Goal: Navigation & Orientation: Find specific page/section

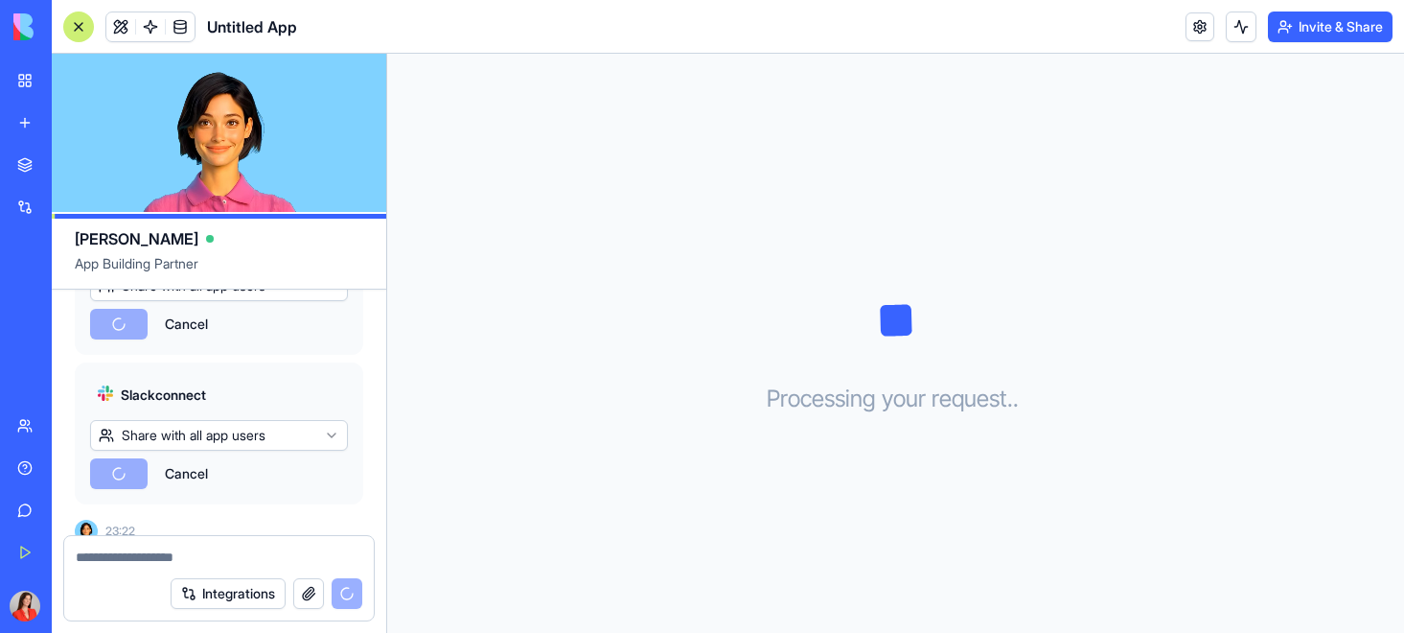
scroll to position [614, 0]
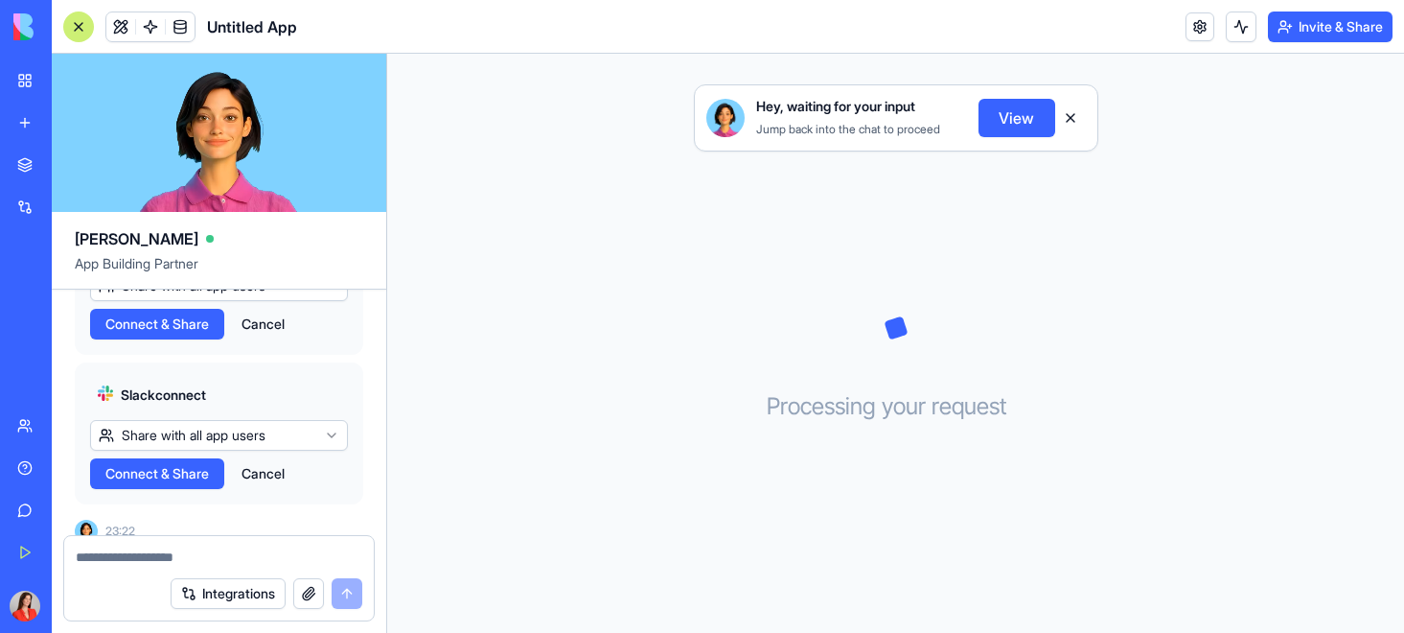
click at [292, 422] on html "BETA My Workspace New app Marketplace Integrations Recent Untitled App AI Logo …" at bounding box center [702, 316] width 1404 height 633
click at [1015, 125] on button "View" at bounding box center [1017, 118] width 77 height 38
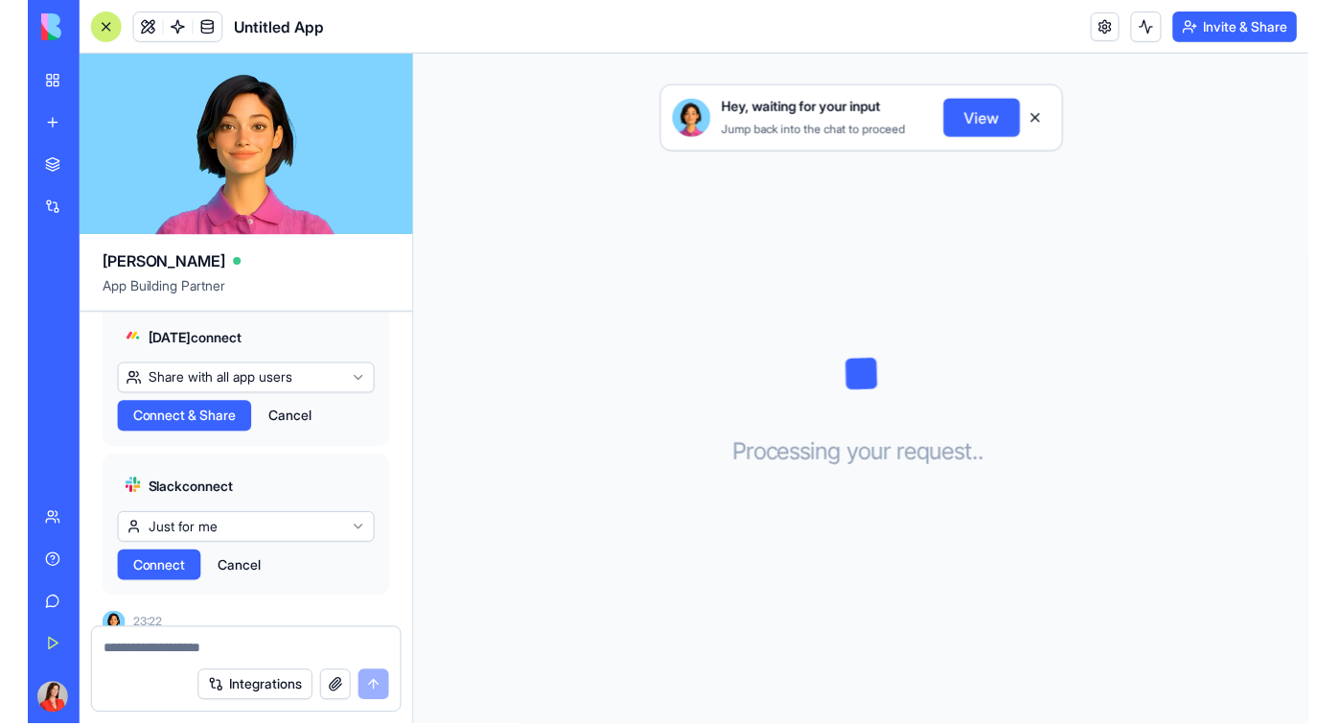
scroll to position [544, 0]
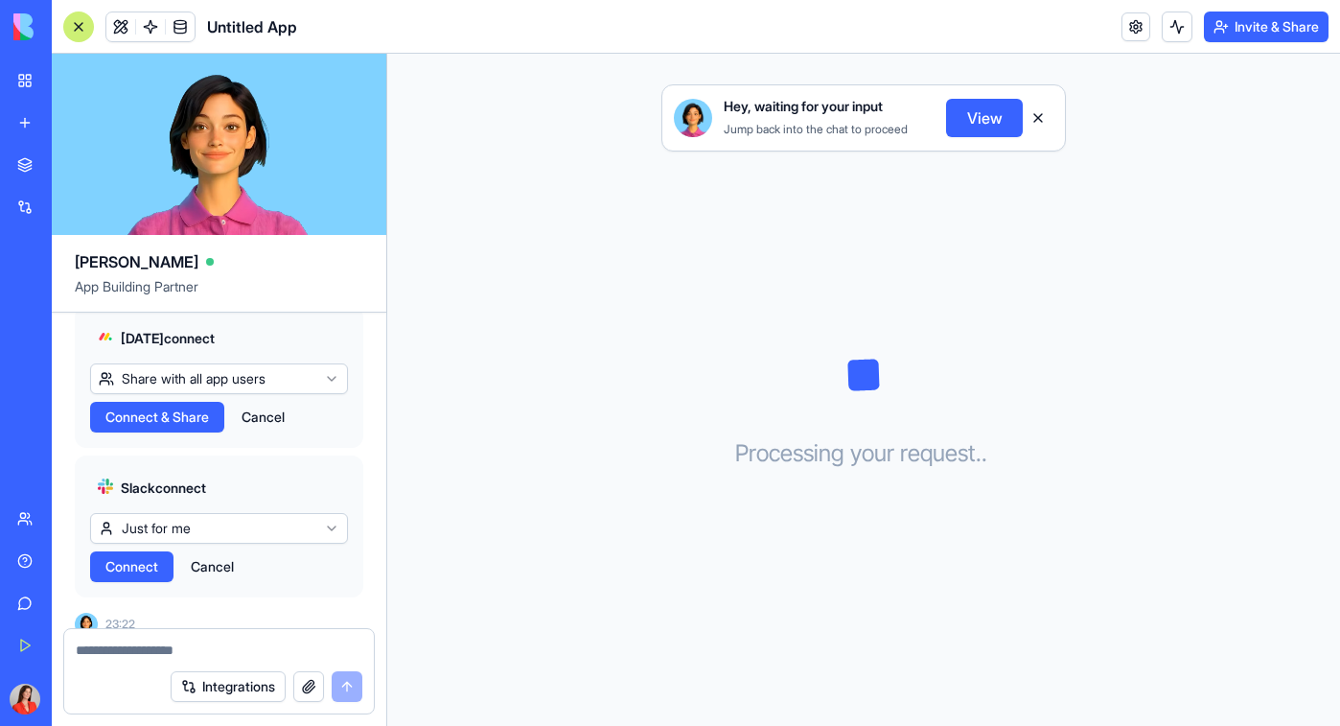
click at [260, 367] on html "BETA My Workspace New app Marketplace Integrations Recent Untitled App AI Logo …" at bounding box center [670, 363] width 1340 height 726
click at [155, 407] on span "Connect" at bounding box center [131, 416] width 53 height 19
click at [147, 557] on span "Connect" at bounding box center [131, 566] width 53 height 19
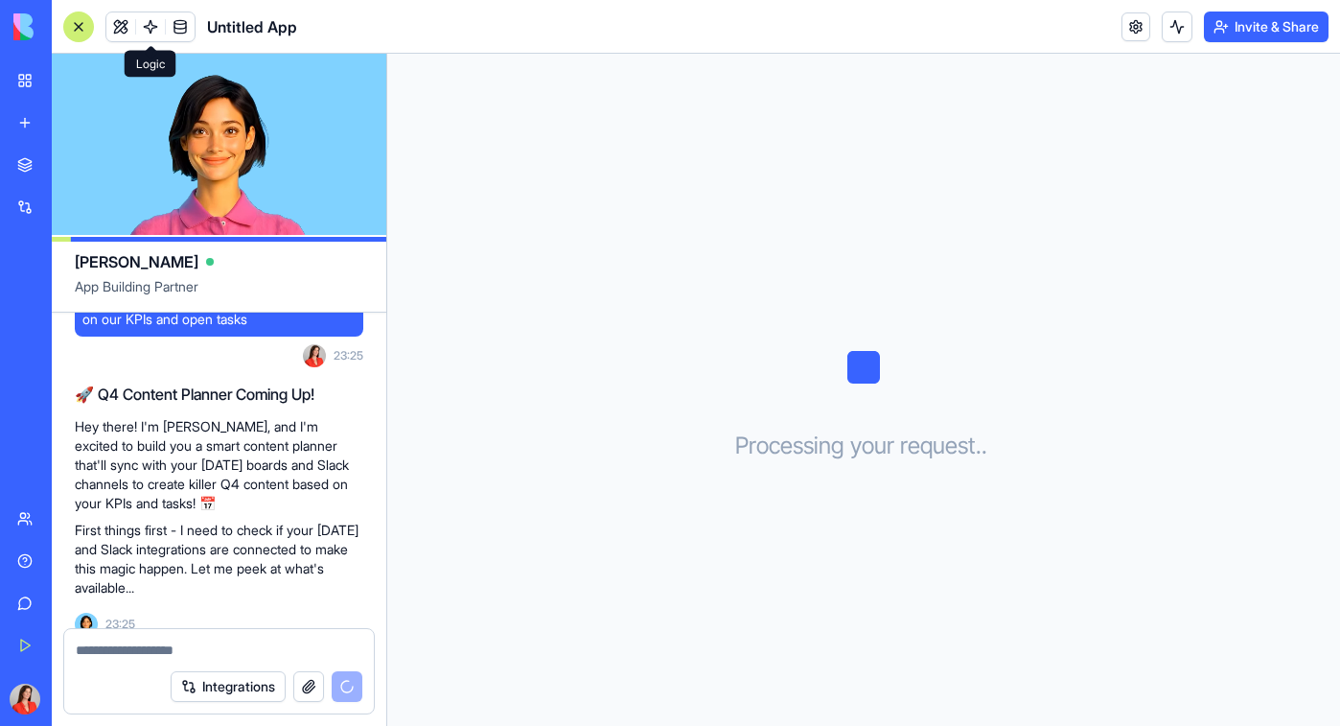
scroll to position [1211, 0]
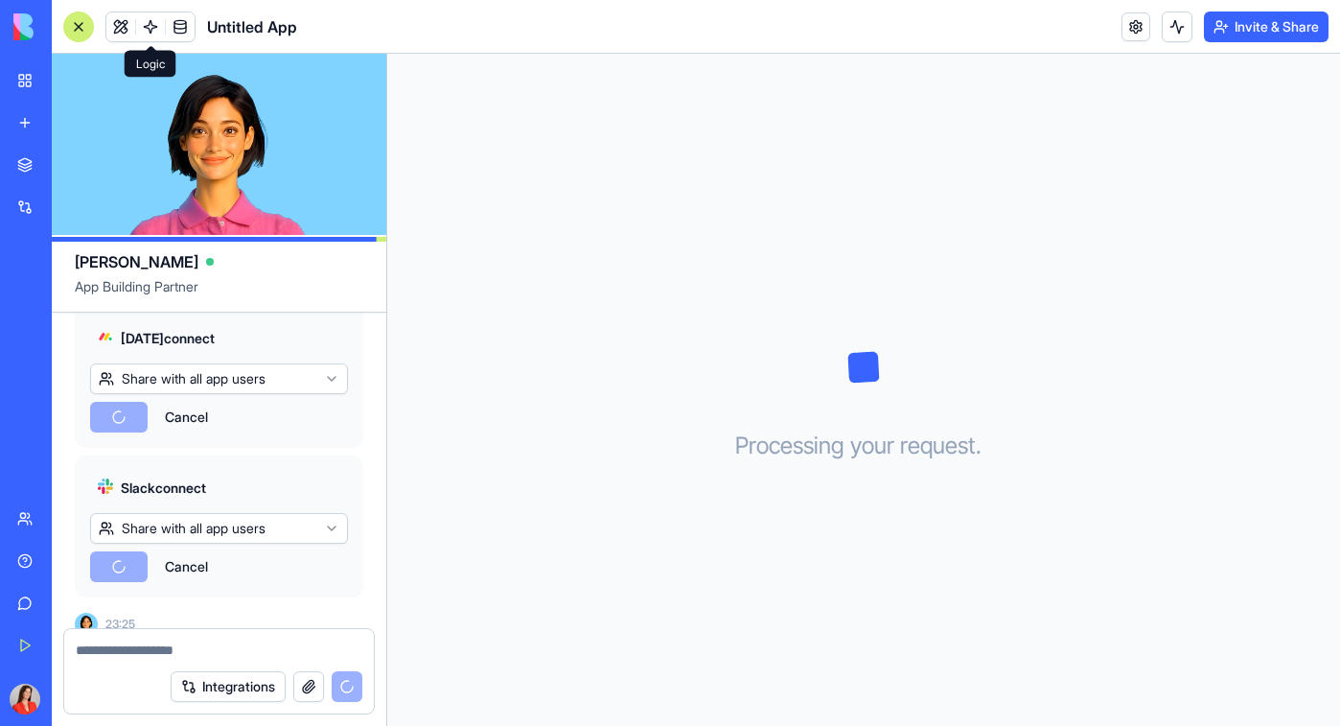
click at [32, 34] on img at bounding box center [72, 26] width 119 height 27
click at [71, 82] on div "My Workspace" at bounding box center [58, 80] width 25 height 19
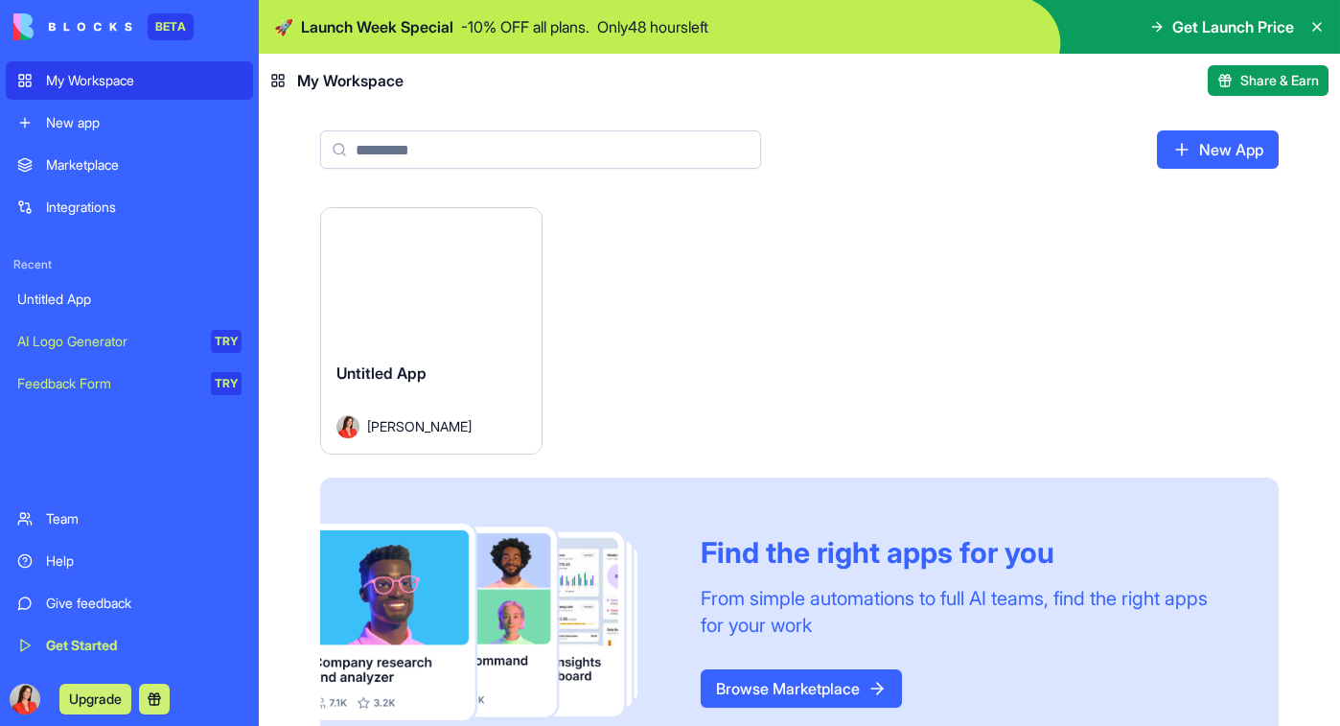
click at [97, 208] on div "Integrations" at bounding box center [144, 206] width 196 height 19
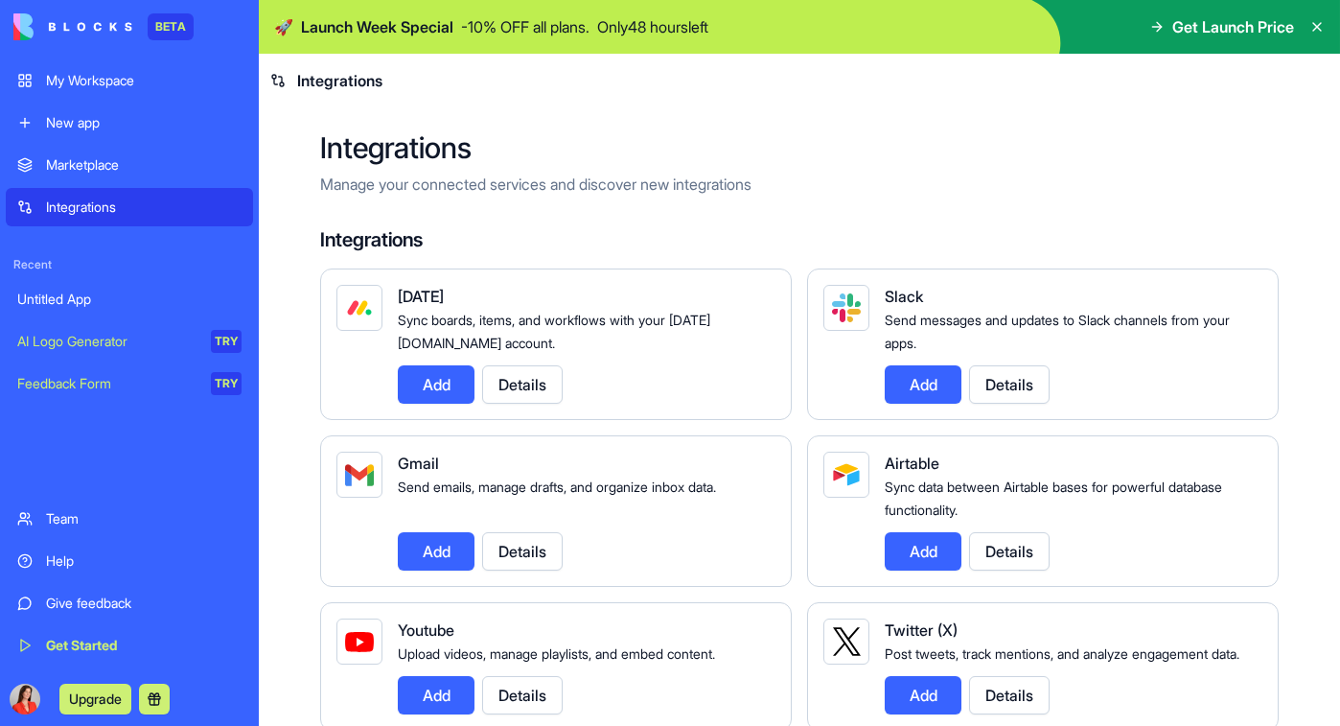
click at [100, 174] on link "Marketplace" at bounding box center [129, 165] width 247 height 38
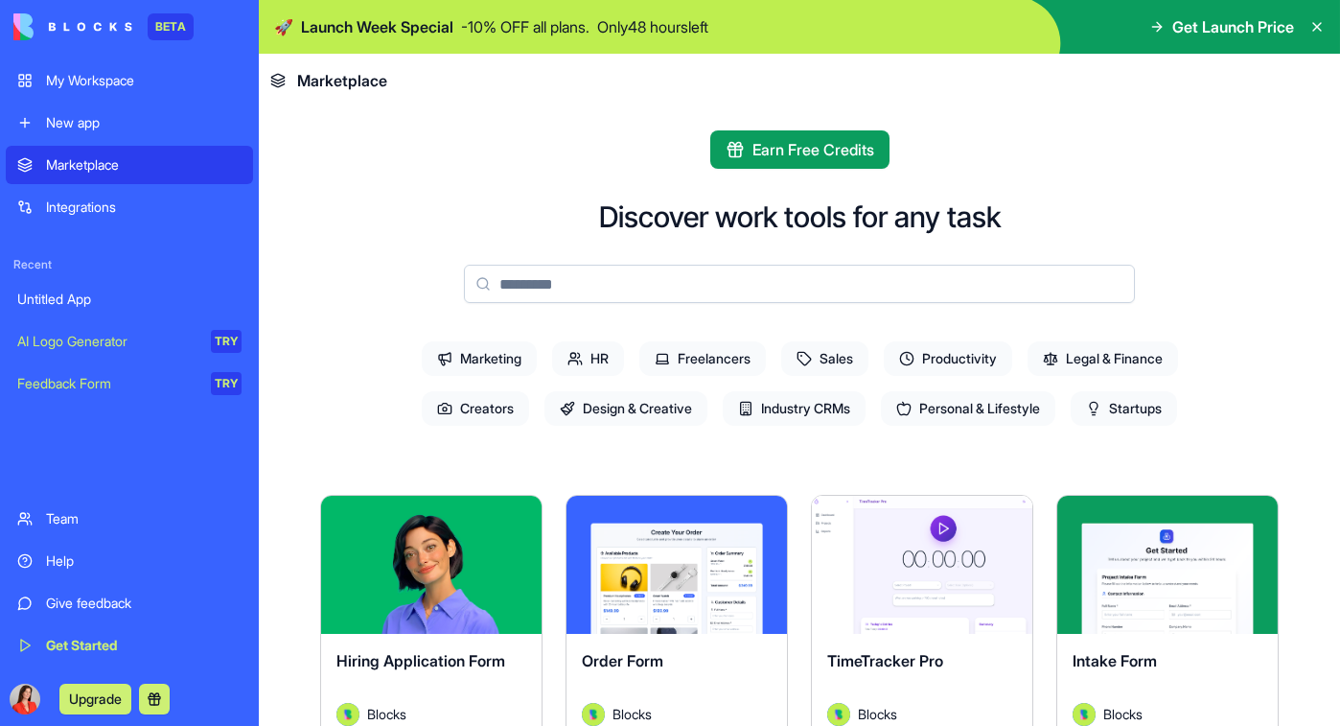
click at [99, 201] on div "Integrations" at bounding box center [144, 206] width 196 height 19
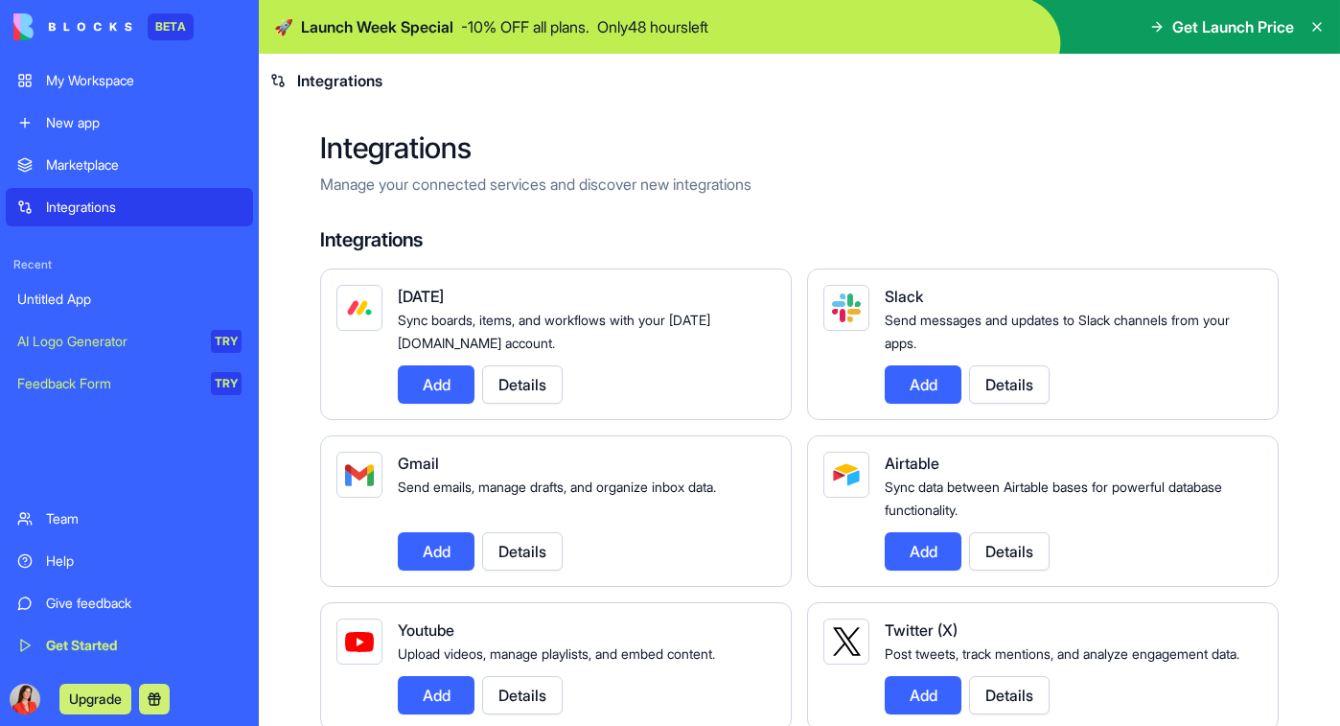
click at [114, 159] on div "Marketplace" at bounding box center [144, 164] width 196 height 19
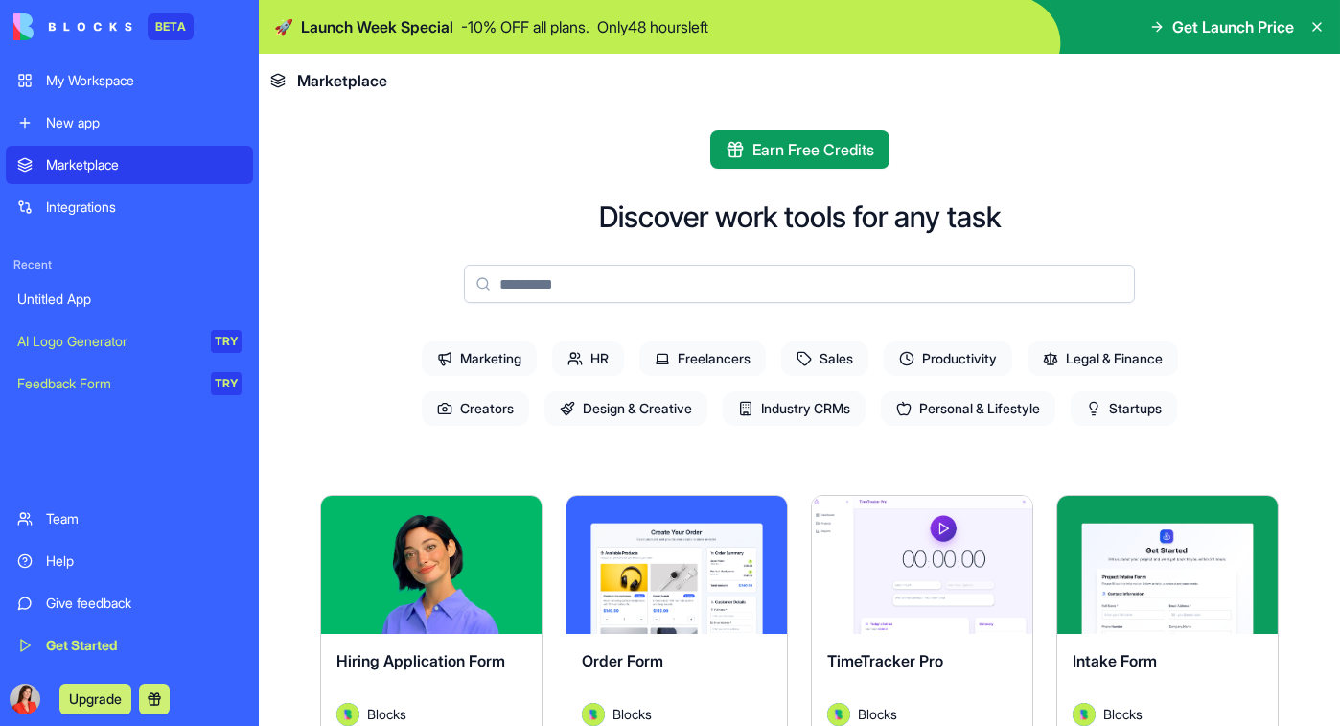
click at [112, 86] on div "My Workspace" at bounding box center [144, 80] width 196 height 19
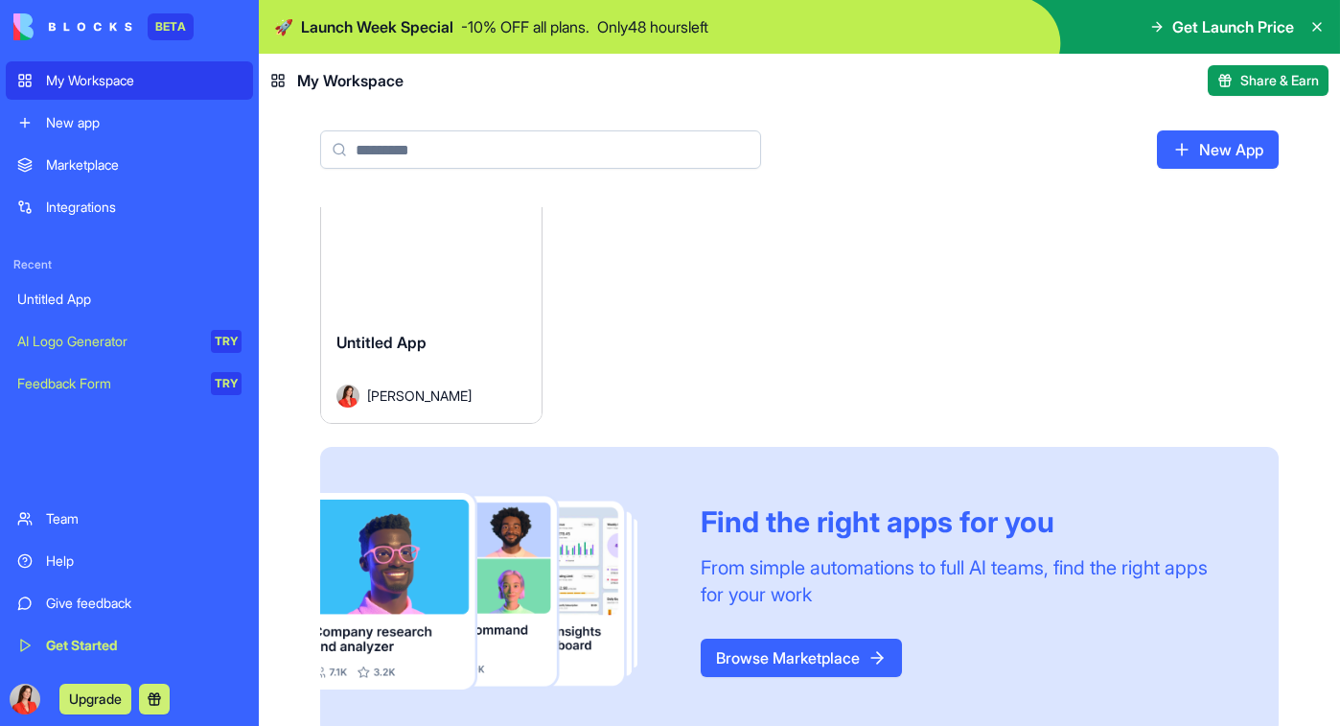
scroll to position [58, 0]
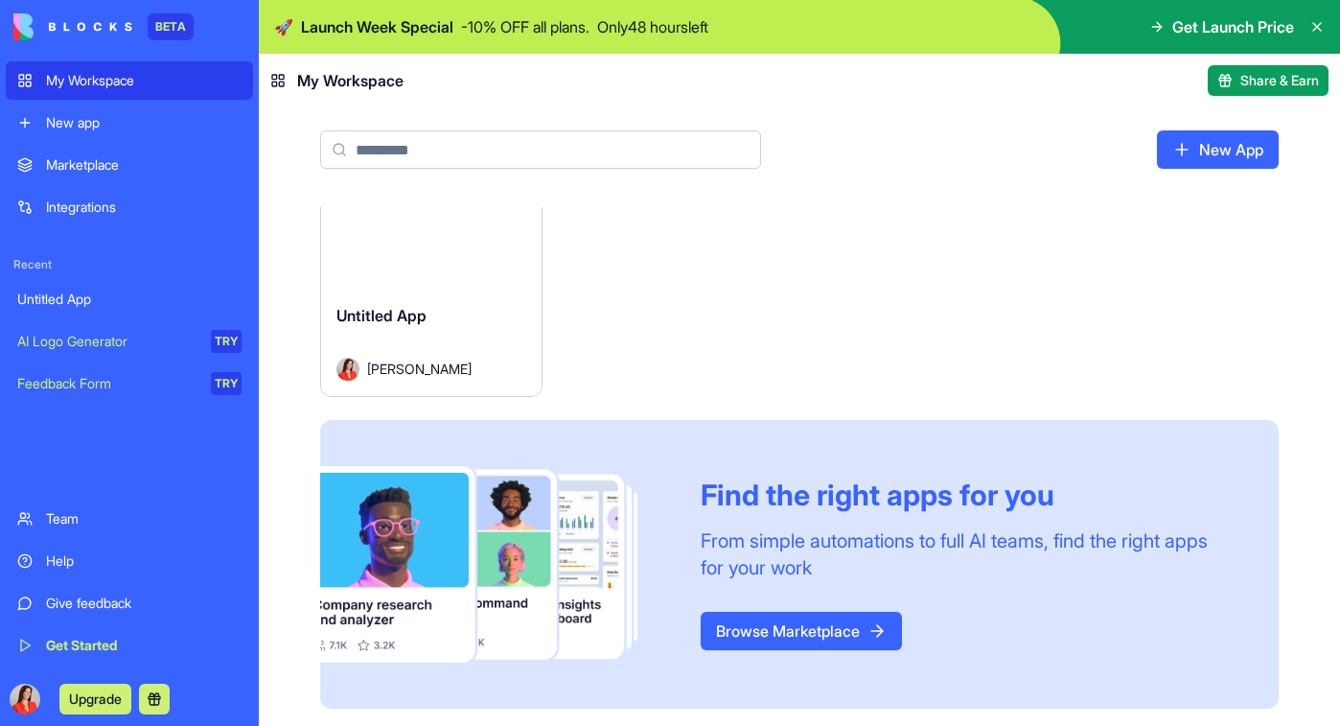
click at [833, 622] on link "Browse Marketplace" at bounding box center [801, 631] width 201 height 38
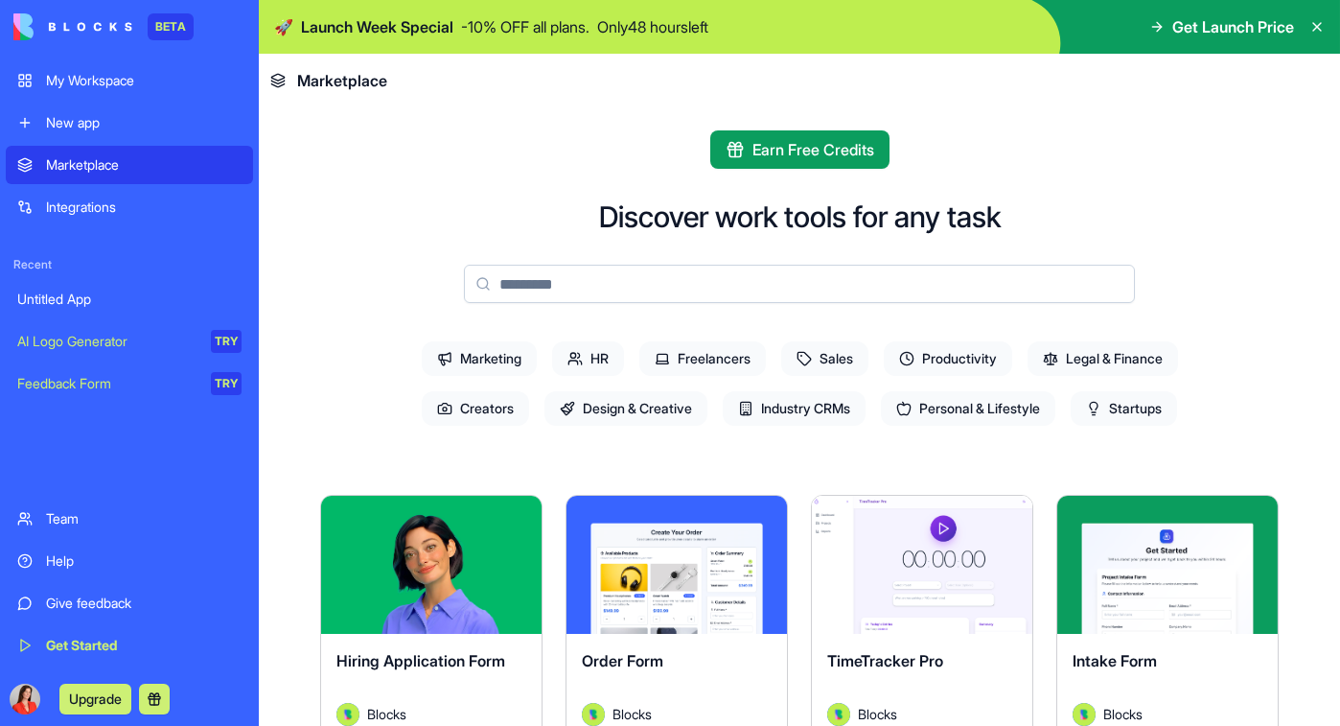
click at [508, 354] on span "Marketing" at bounding box center [479, 358] width 115 height 35
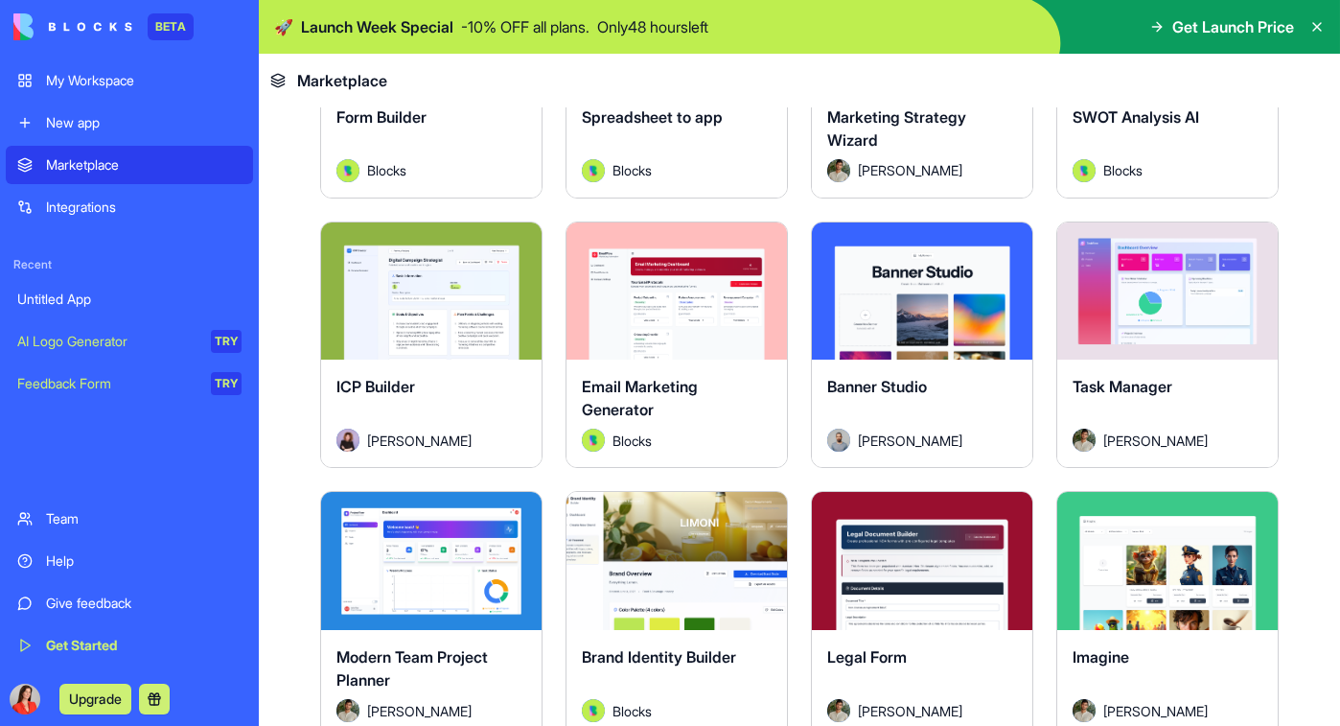
scroll to position [778, 0]
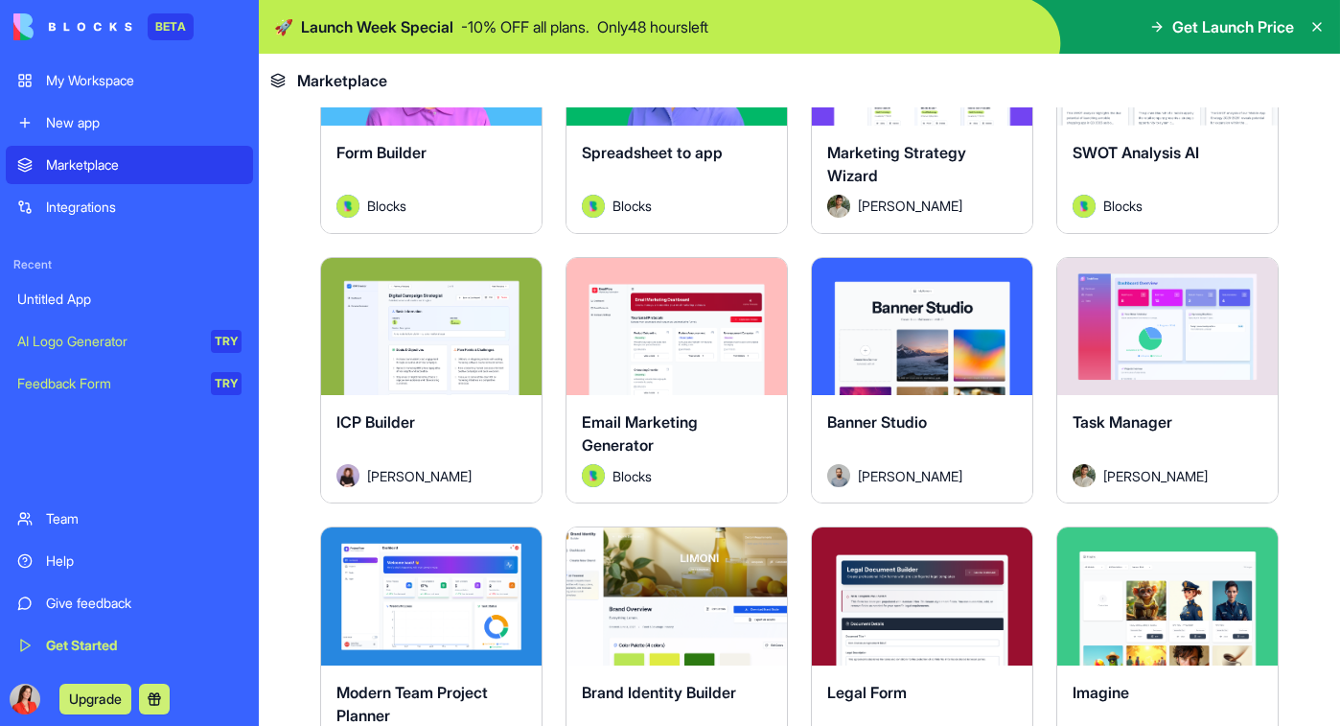
click at [435, 331] on button "Explore" at bounding box center [431, 326] width 144 height 38
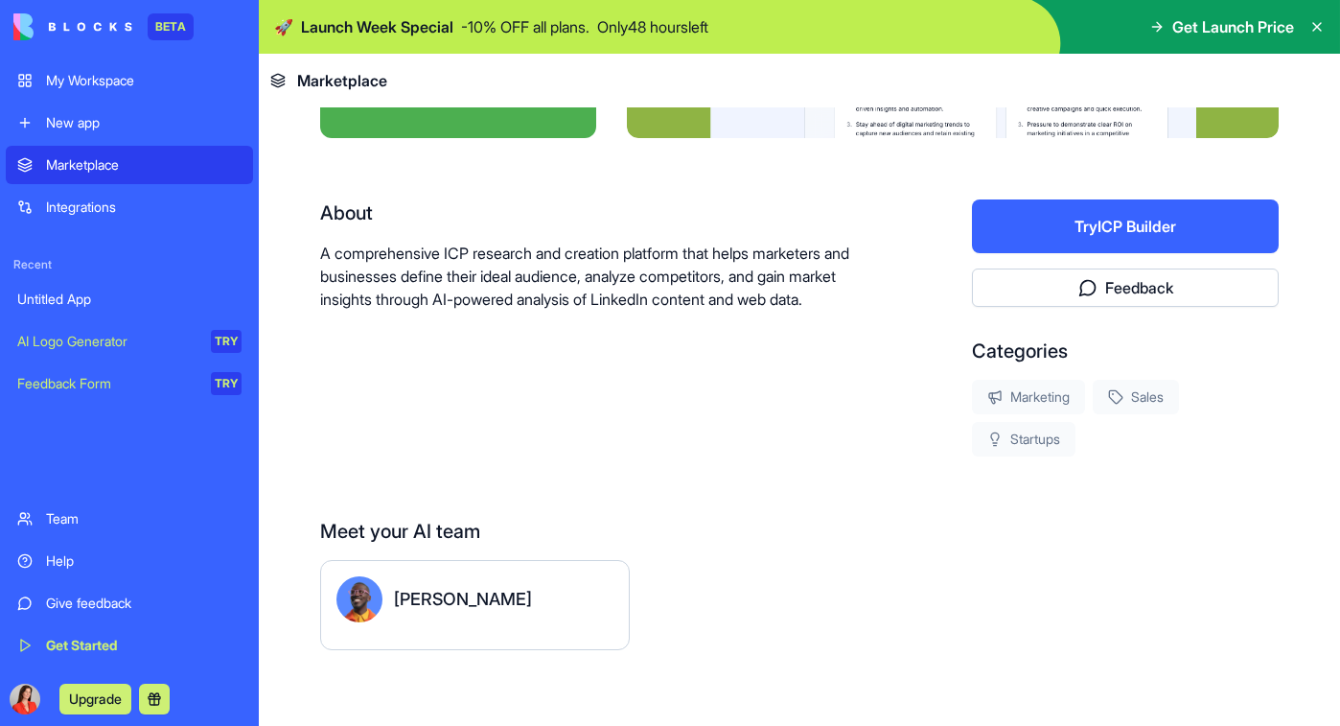
scroll to position [308, 0]
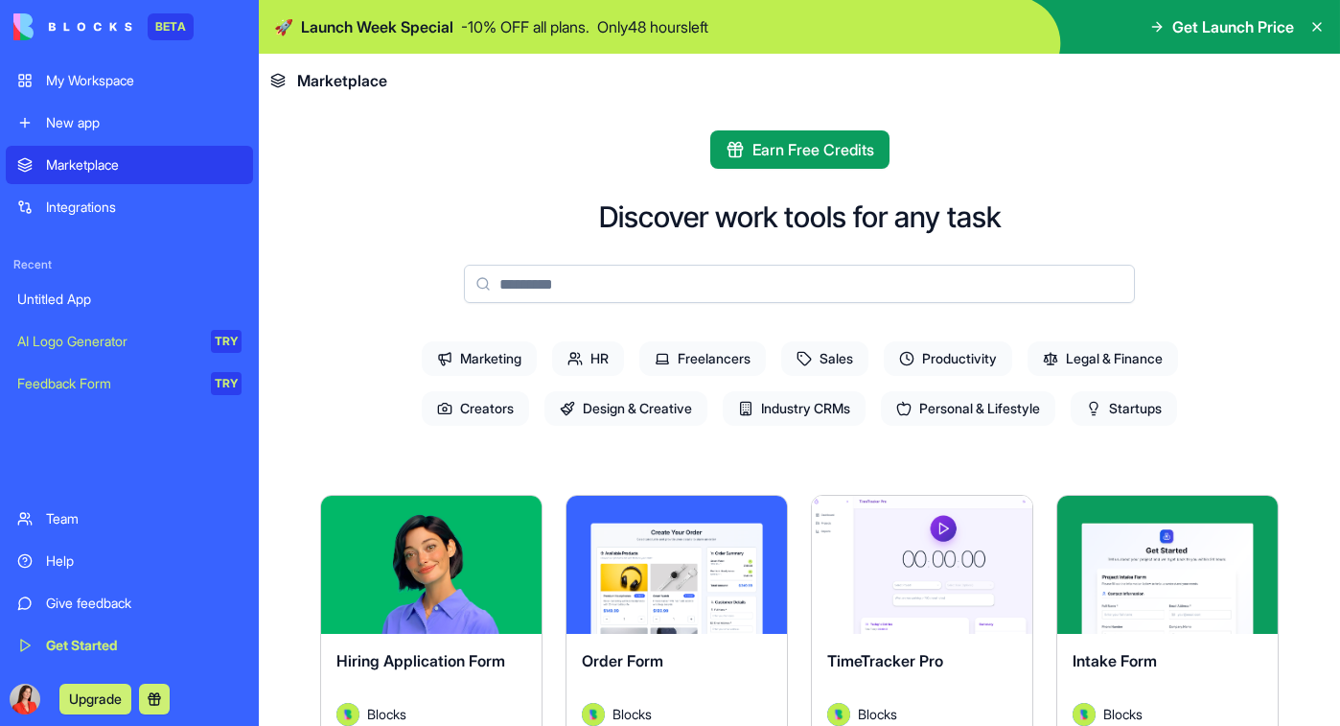
click at [824, 357] on span "Sales" at bounding box center [824, 358] width 87 height 35
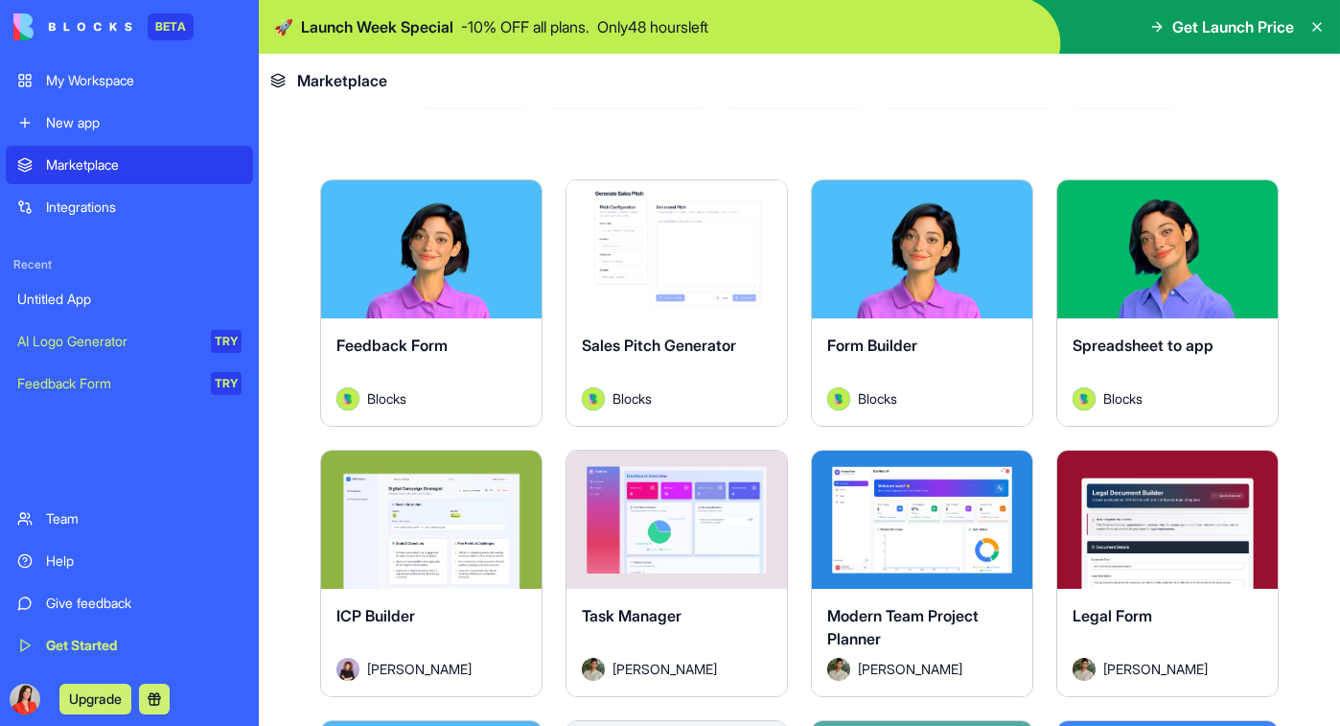
scroll to position [294, 0]
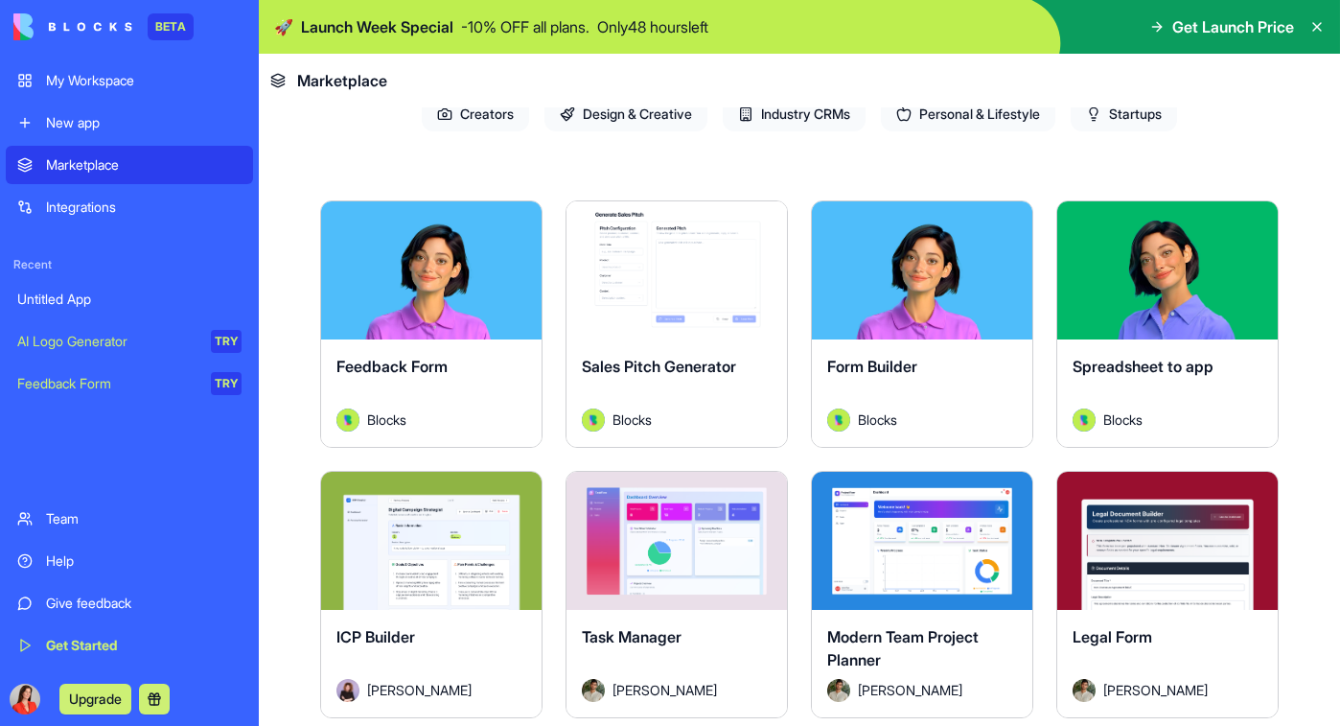
click at [746, 294] on div "Explore" at bounding box center [677, 270] width 220 height 138
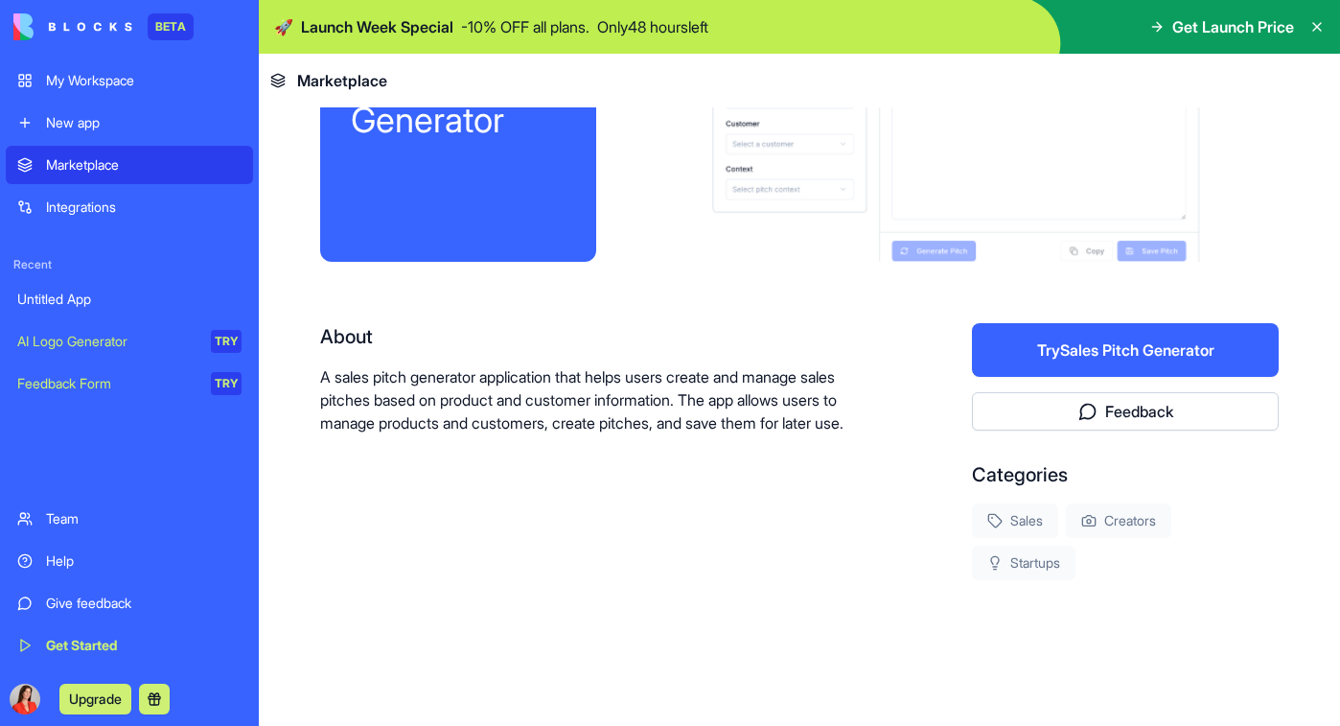
click at [696, 279] on div "Sales Pitch Generator About A sales pitch generator application that helps user…" at bounding box center [799, 329] width 959 height 748
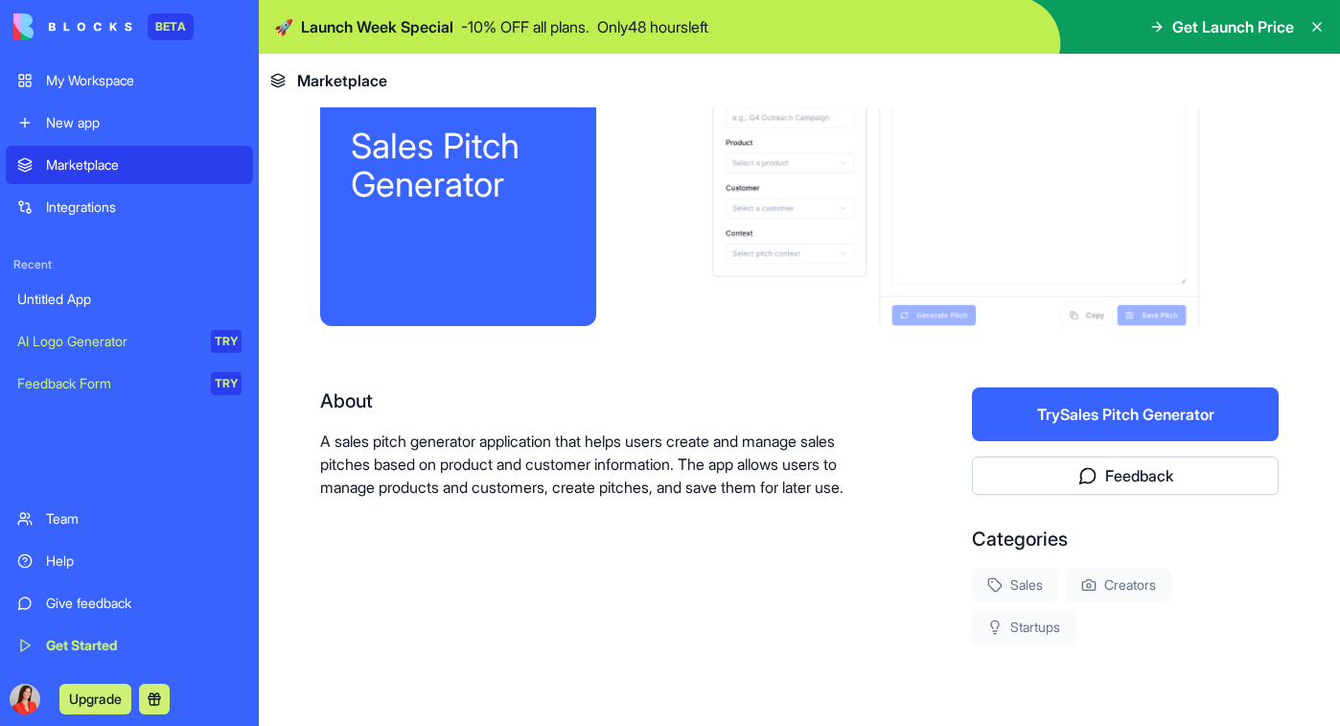
scroll to position [175, 0]
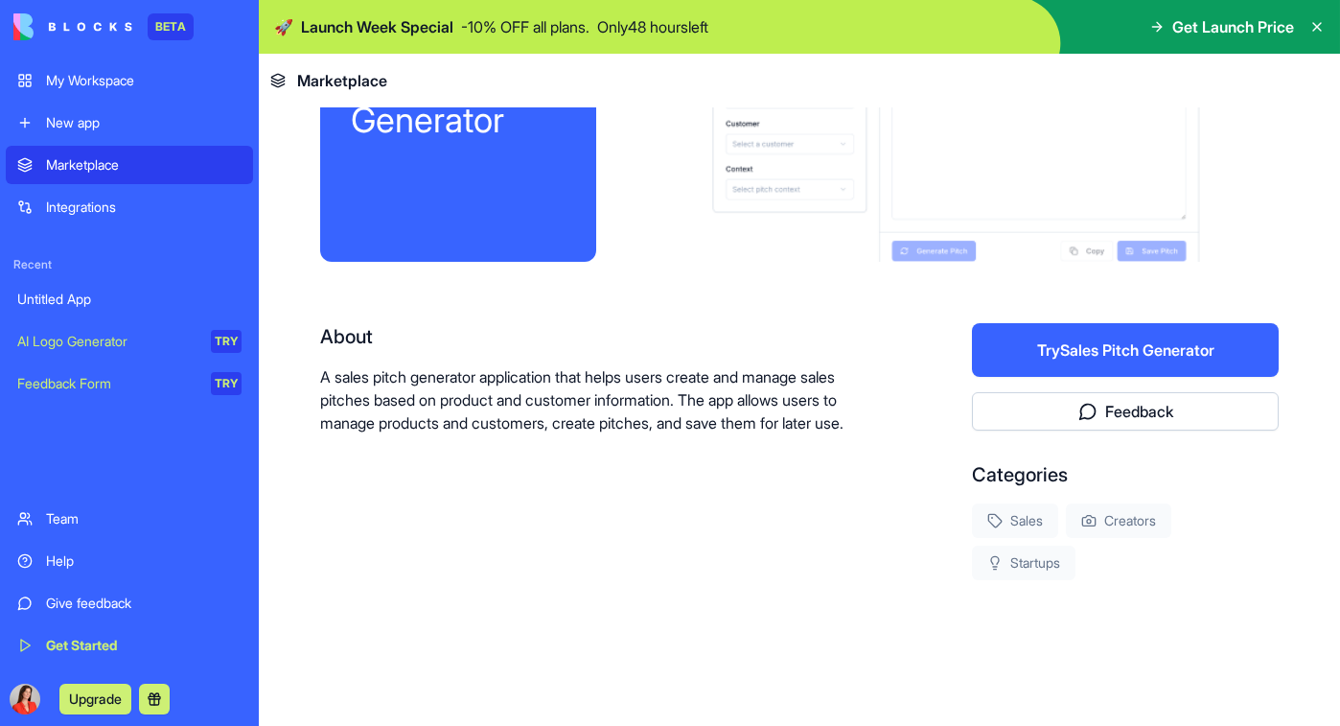
click at [108, 349] on div "AI Logo Generator" at bounding box center [107, 341] width 180 height 19
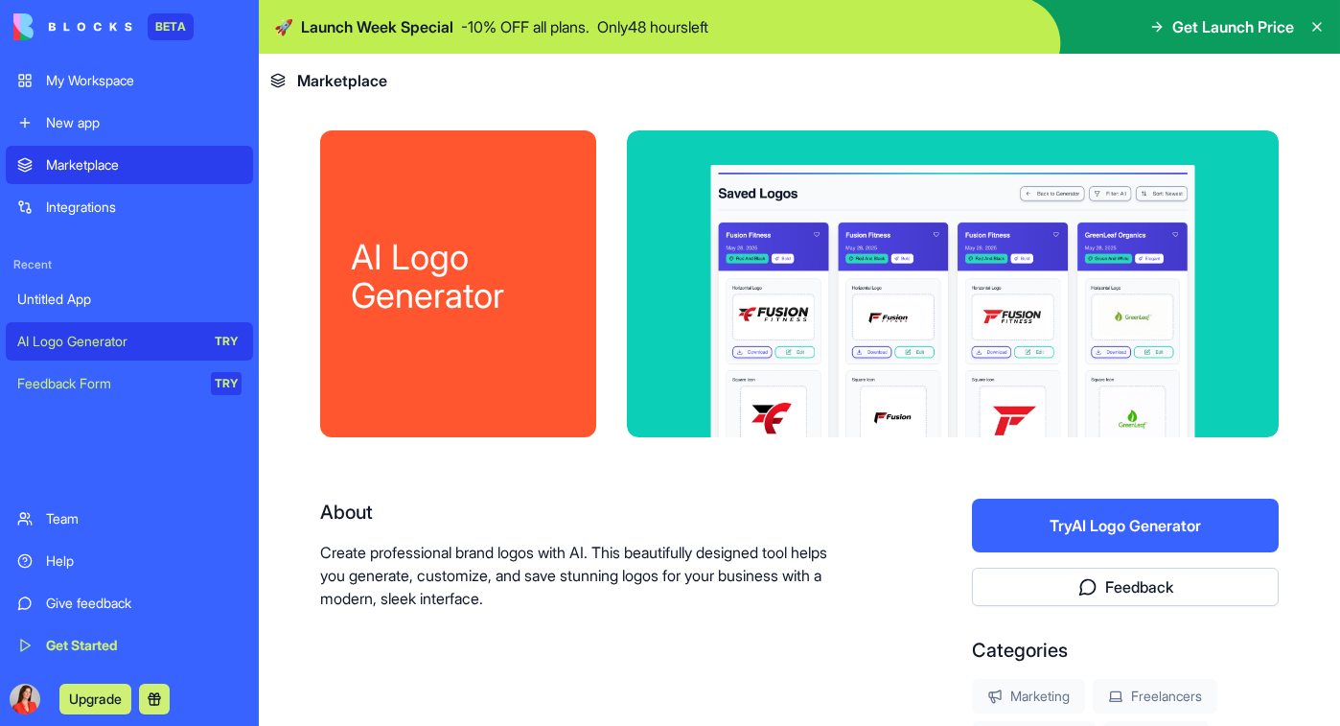
click at [94, 382] on div "Feedback Form" at bounding box center [107, 383] width 180 height 19
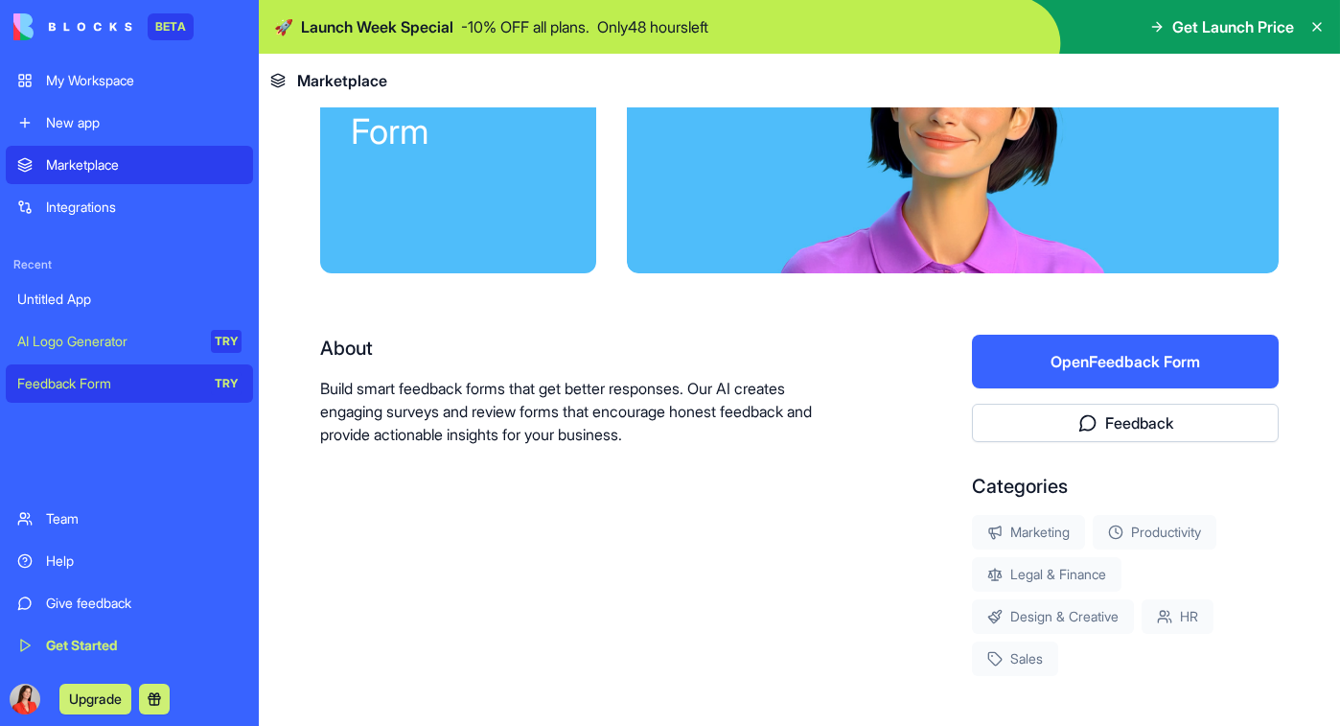
scroll to position [170, 0]
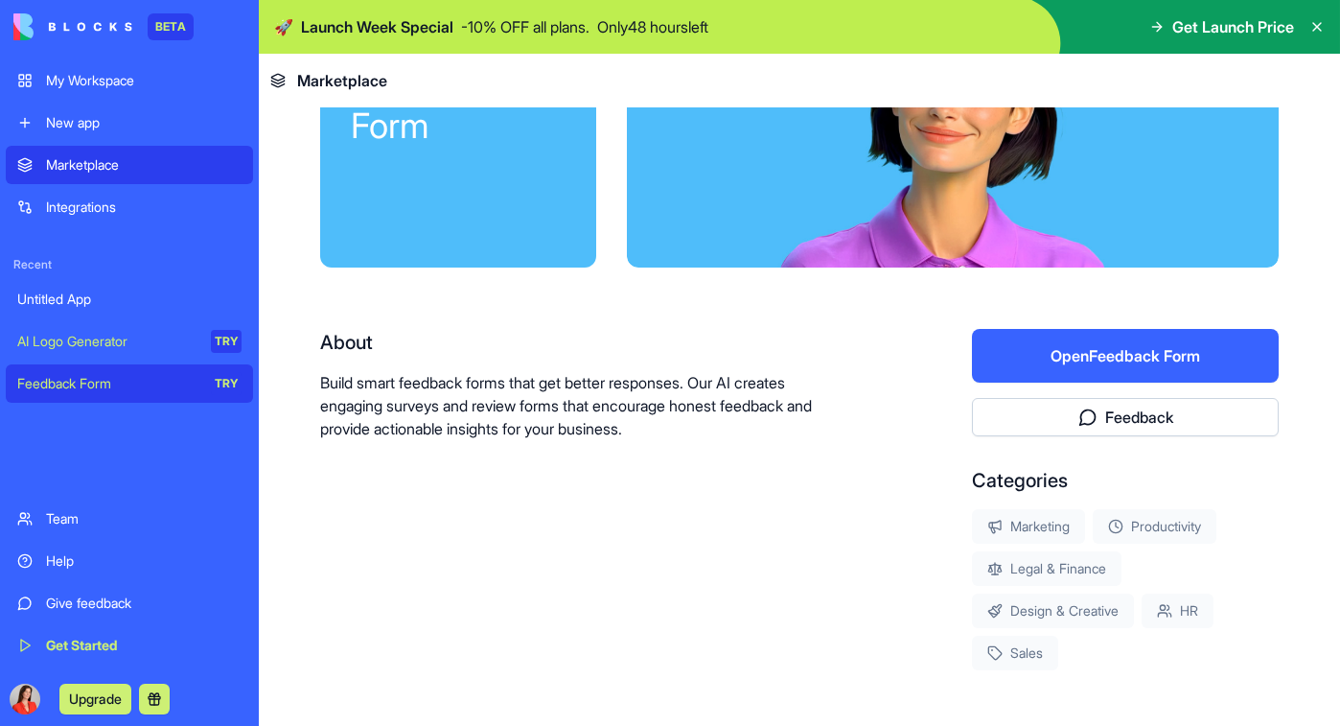
click at [1088, 371] on button "Open Feedback Form" at bounding box center [1125, 356] width 307 height 54
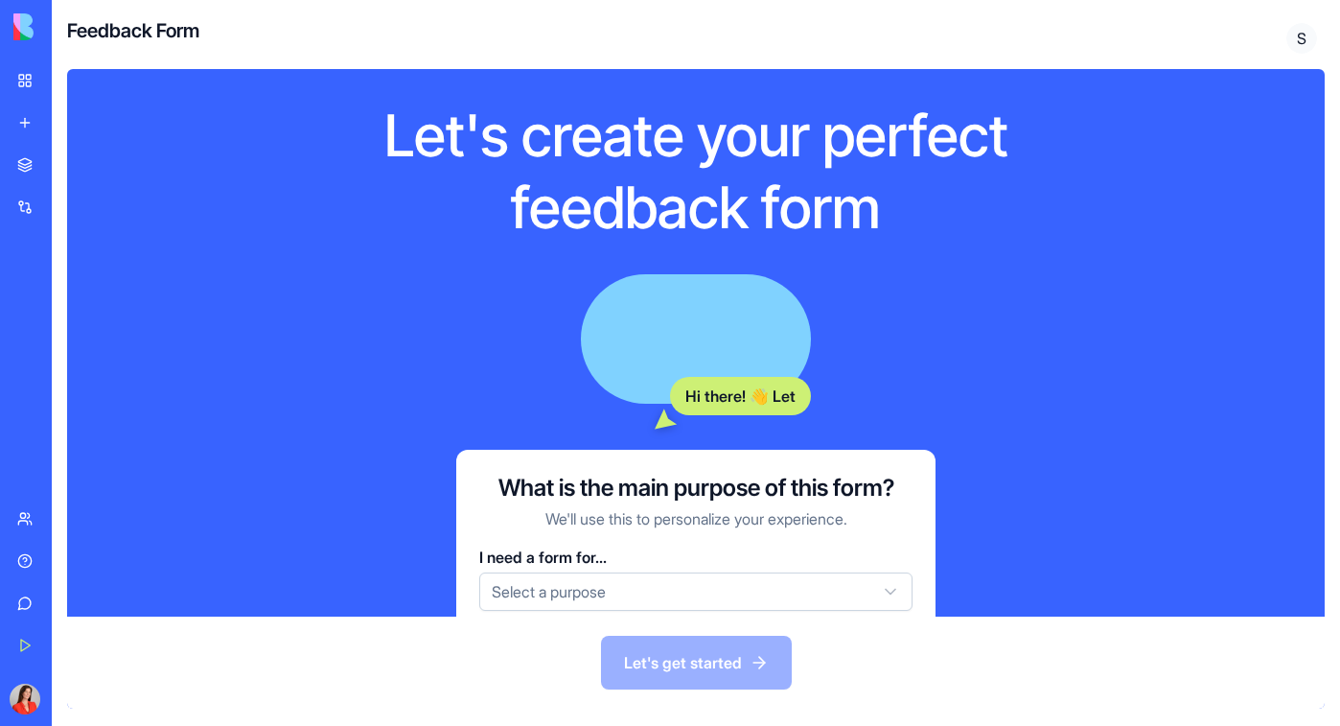
scroll to position [48, 0]
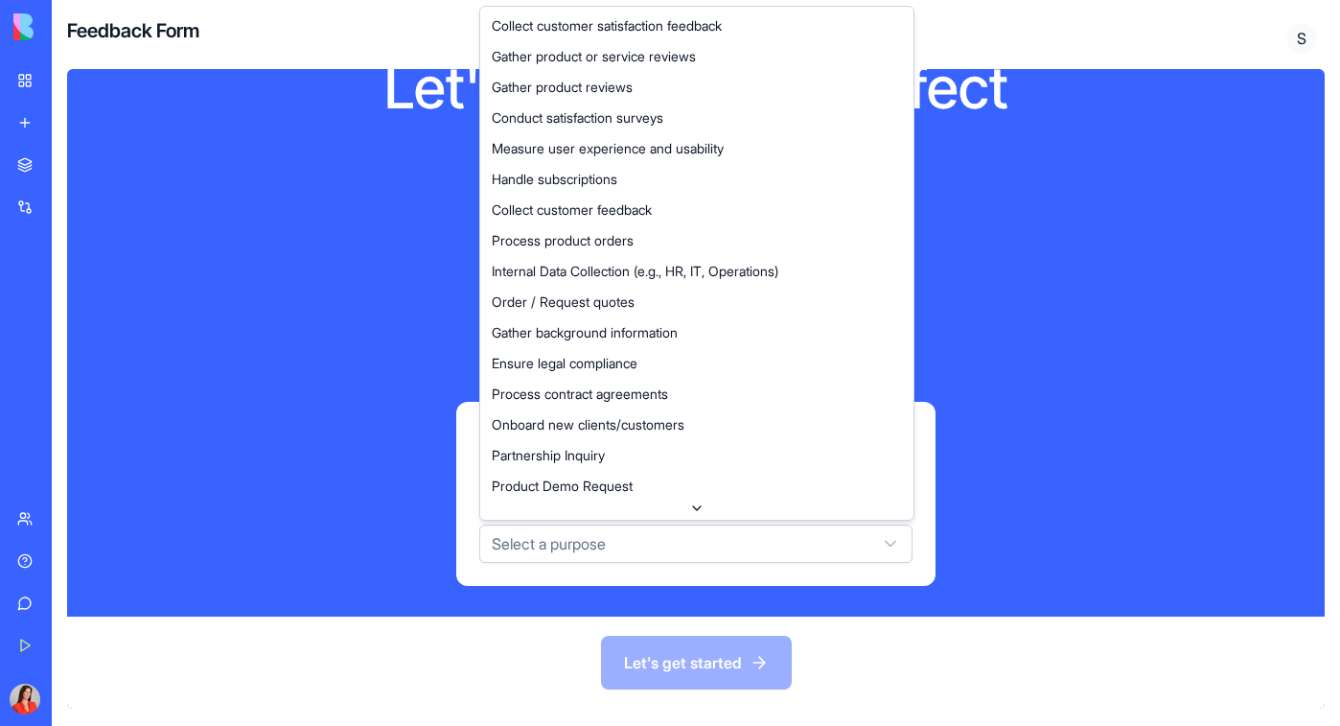
click at [732, 555] on html "BETA My Workspace New app Marketplace Integrations Recent Untitled App AI Logo …" at bounding box center [670, 363] width 1340 height 726
click at [1106, 355] on html "BETA My Workspace New app Marketplace Integrations Recent Untitled App AI Logo …" at bounding box center [670, 363] width 1340 height 726
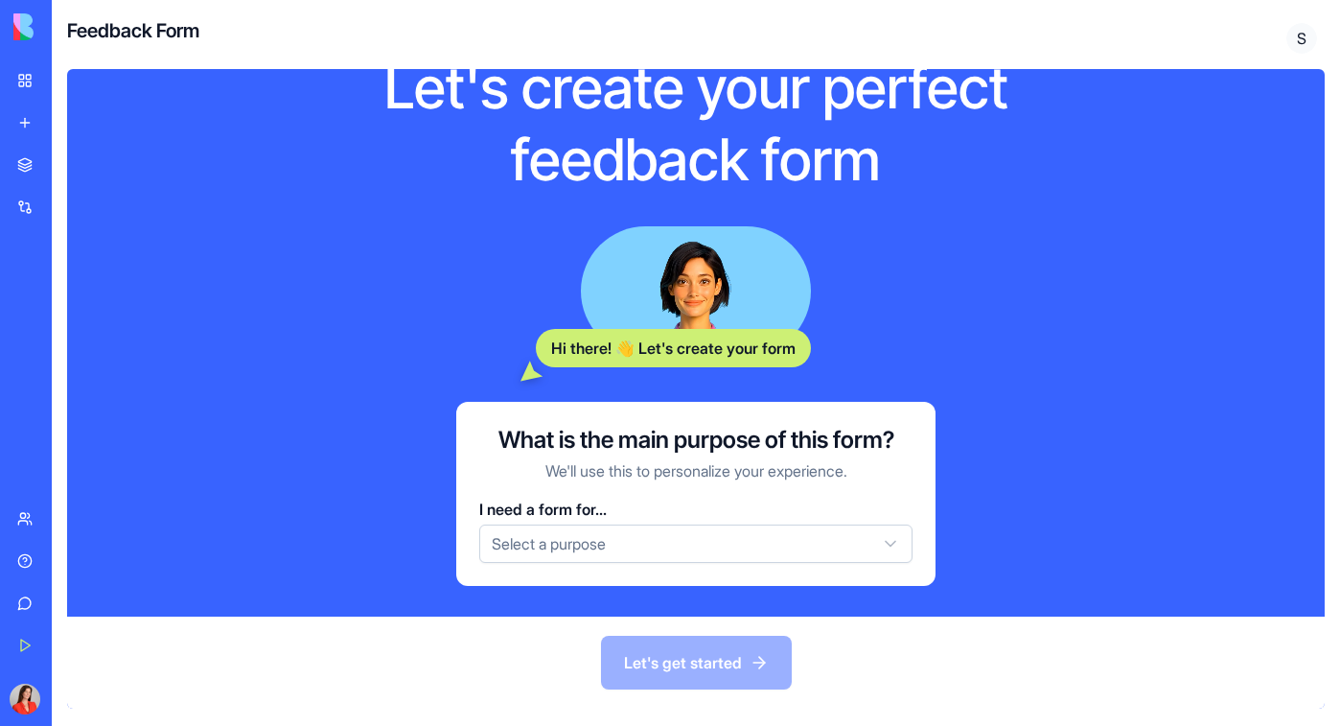
click at [577, 543] on html "BETA My Workspace New app Marketplace Integrations Recent Untitled App AI Logo …" at bounding box center [670, 363] width 1340 height 726
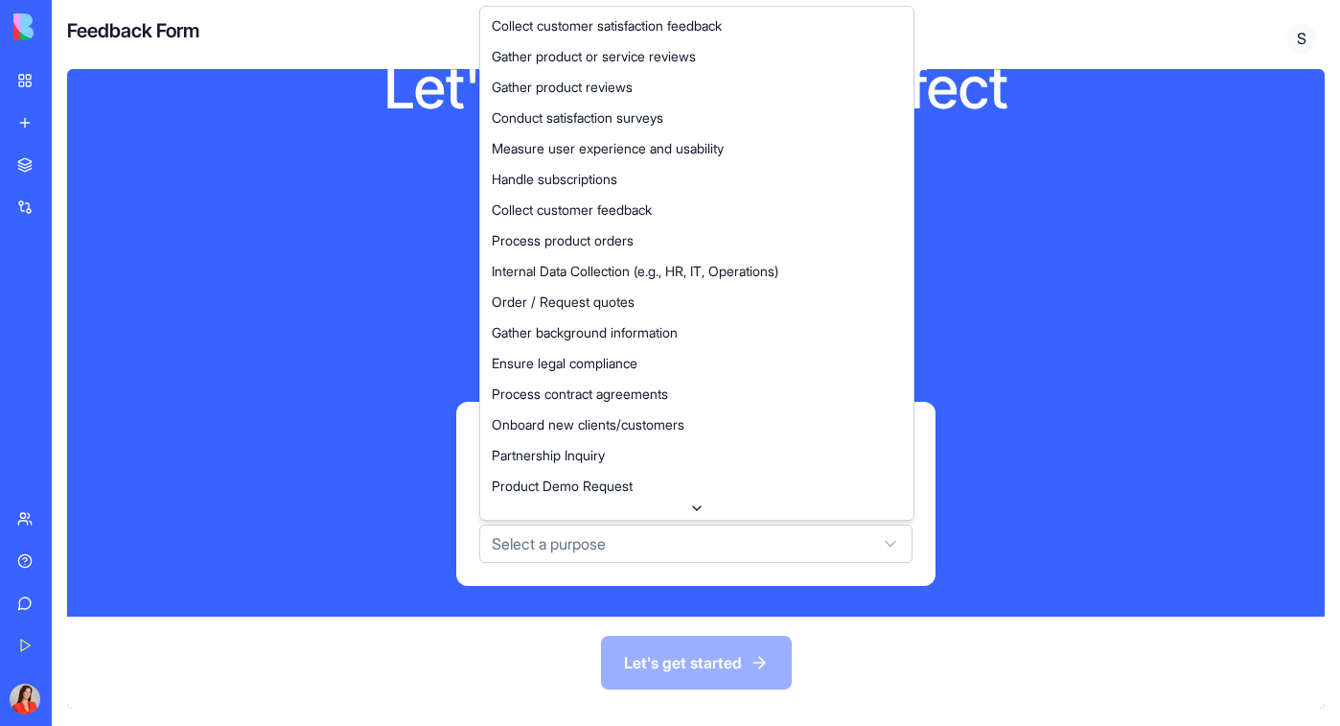
click at [950, 333] on html "BETA My Workspace New app Marketplace Integrations Recent Untitled App AI Logo …" at bounding box center [670, 363] width 1340 height 726
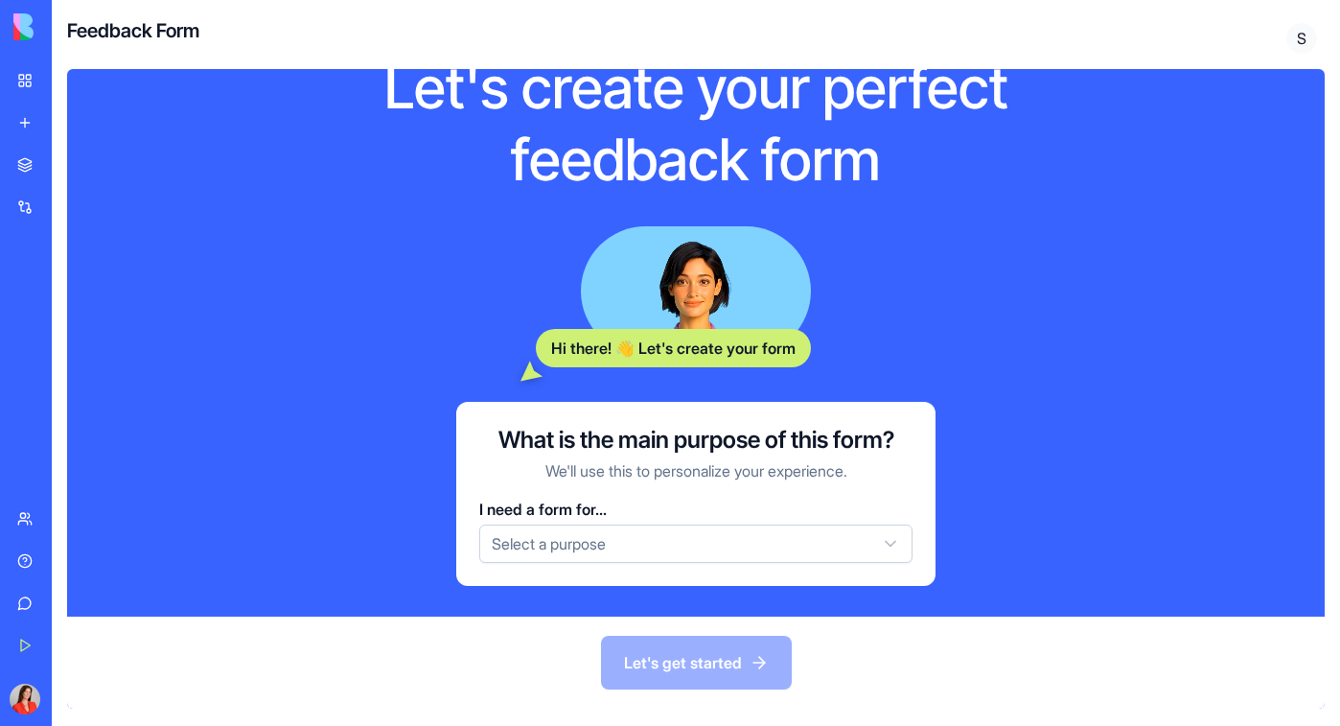
click at [804, 545] on html "BETA My Workspace New app Marketplace Integrations Recent Untitled App AI Logo …" at bounding box center [670, 363] width 1340 height 726
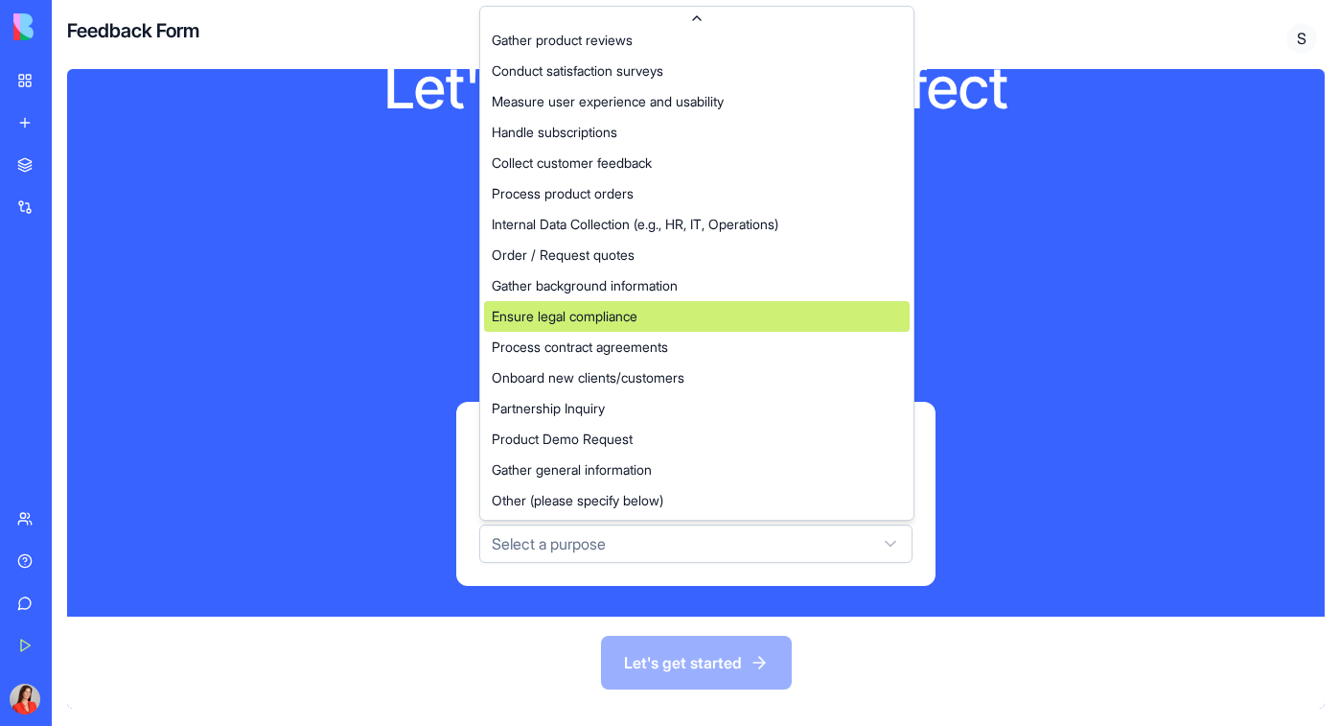
scroll to position [0, 0]
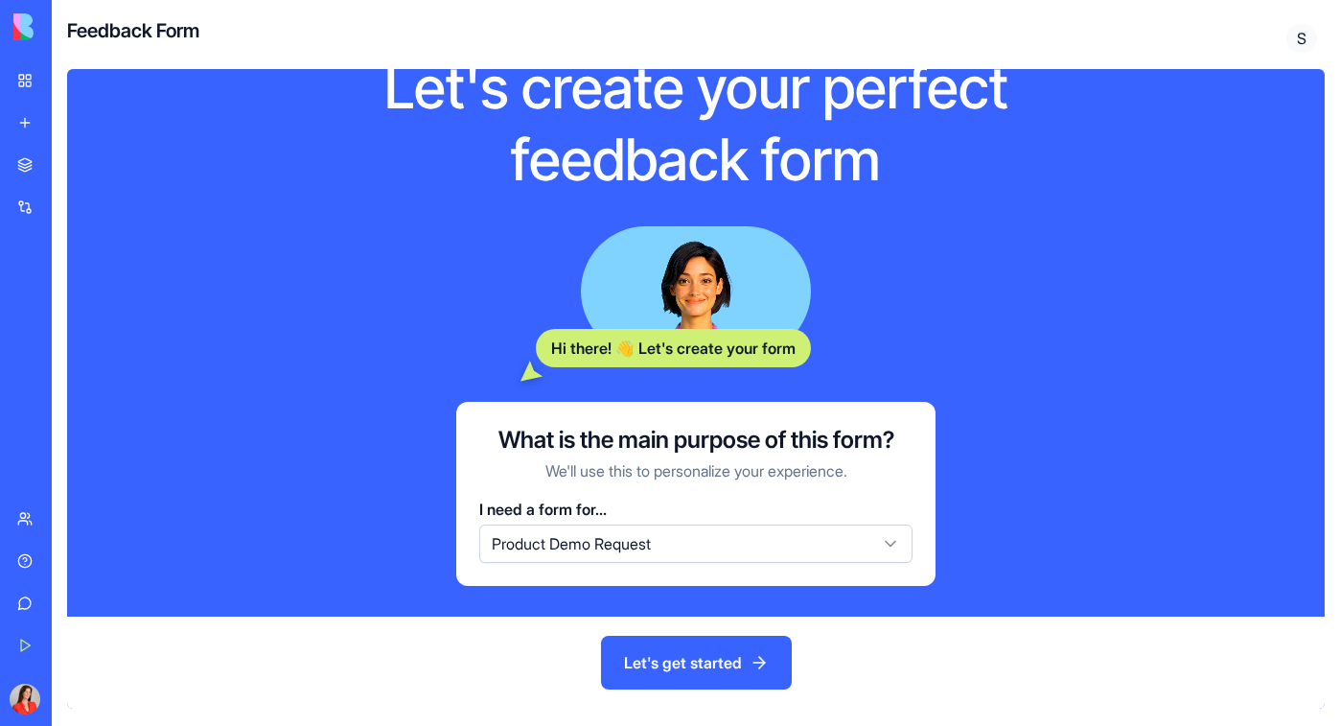
click at [688, 675] on button "Let's get started" at bounding box center [696, 663] width 191 height 54
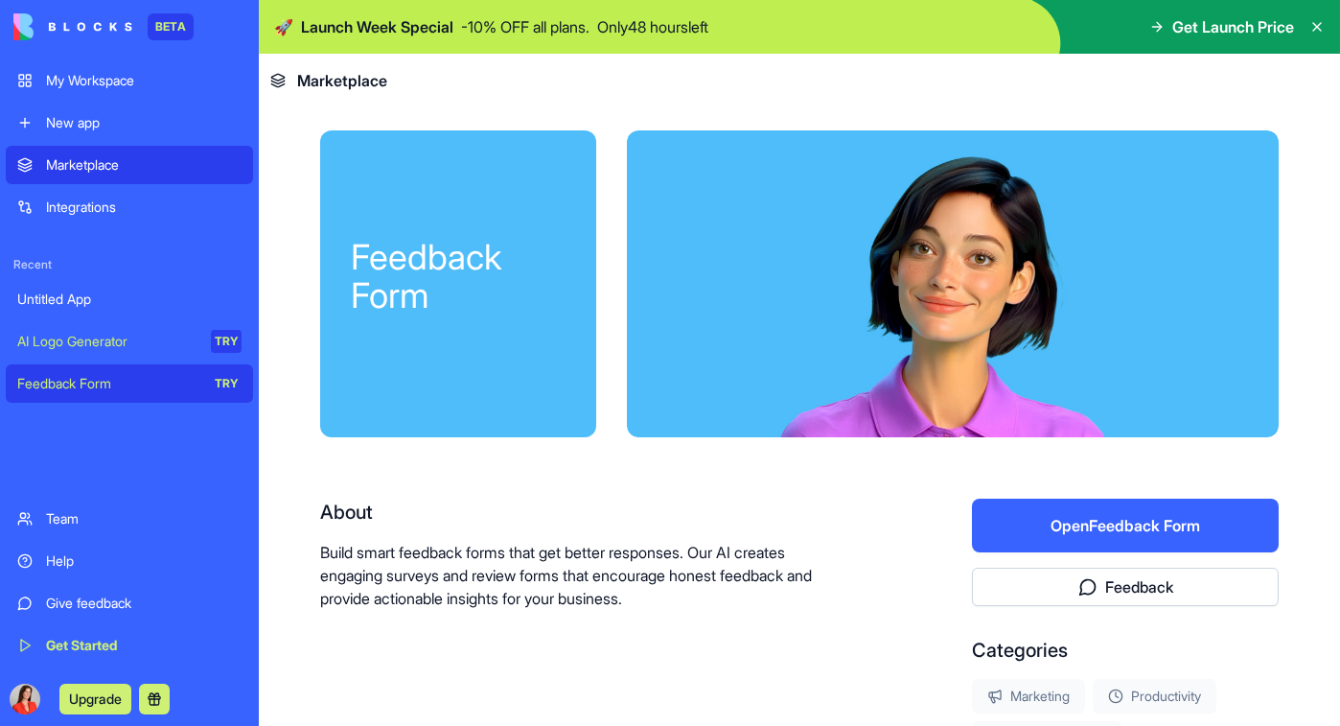
click at [60, 530] on link "Team" at bounding box center [129, 518] width 247 height 38
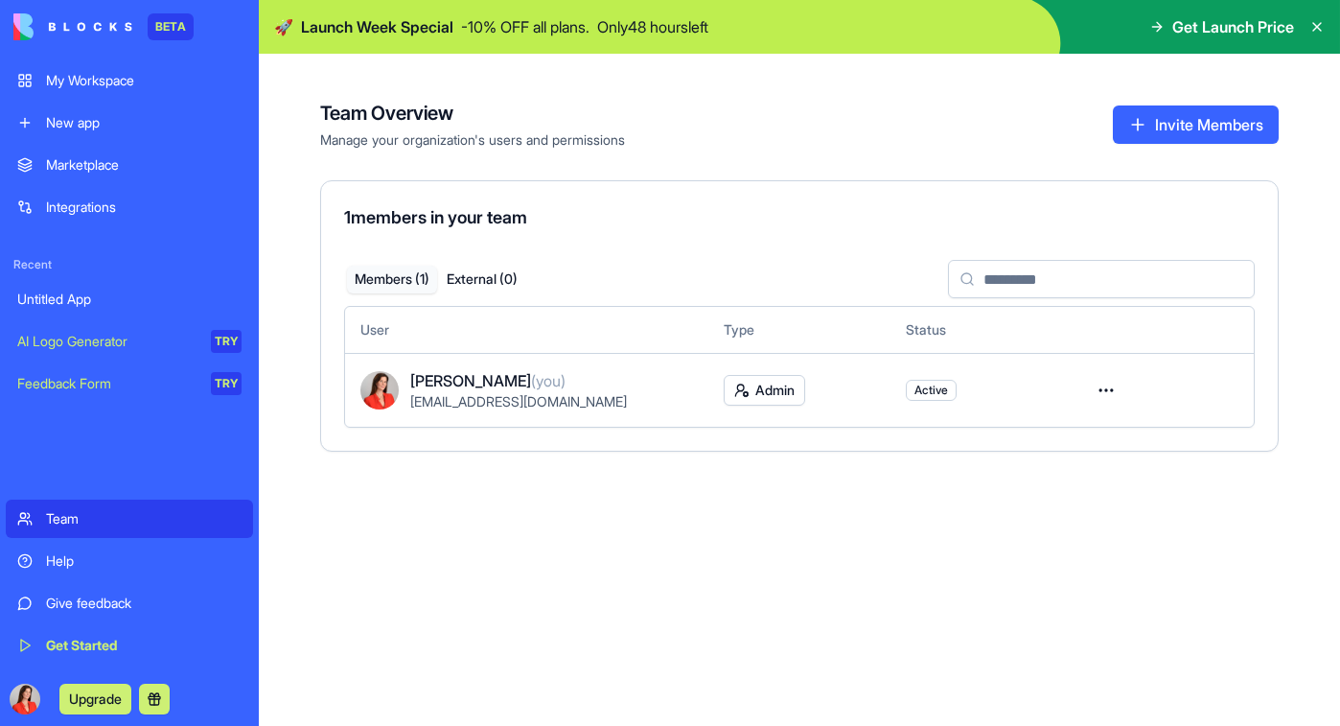
click at [1180, 123] on button "Invite Members" at bounding box center [1196, 124] width 166 height 38
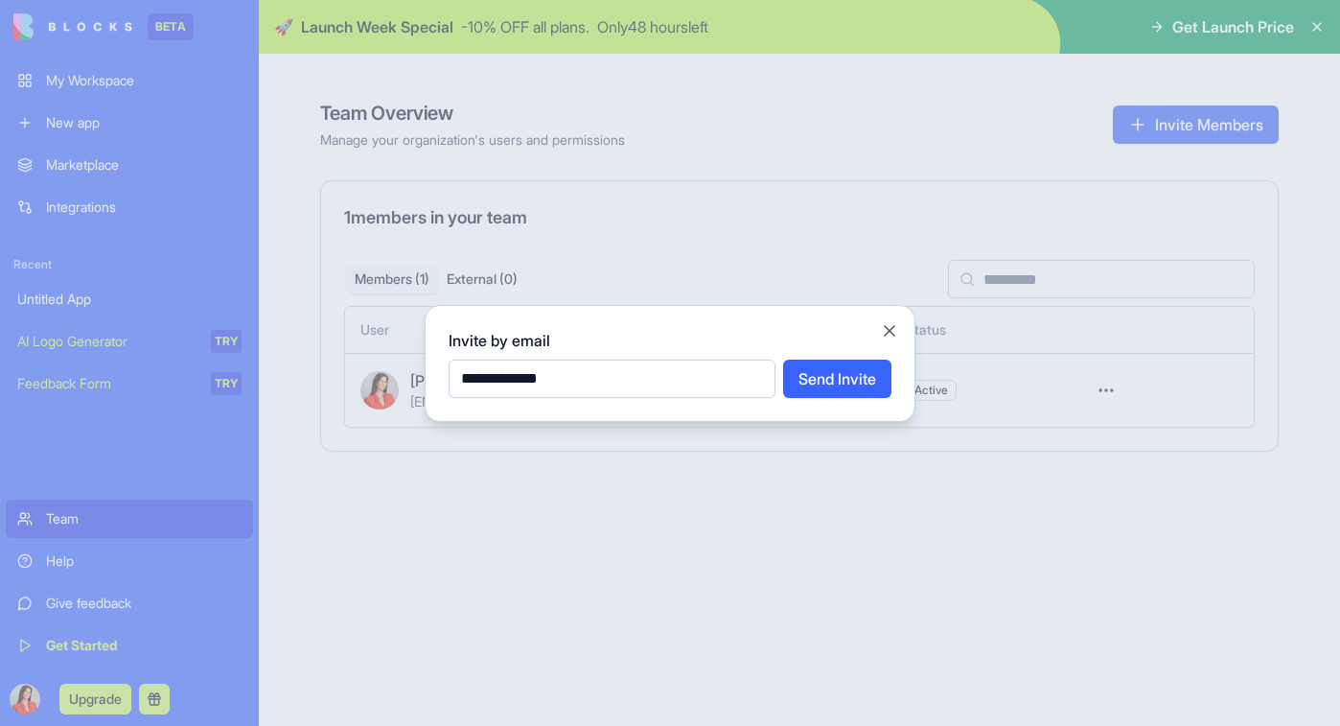
type input "**********"
click at [842, 366] on button "Send Invite" at bounding box center [837, 378] width 108 height 38
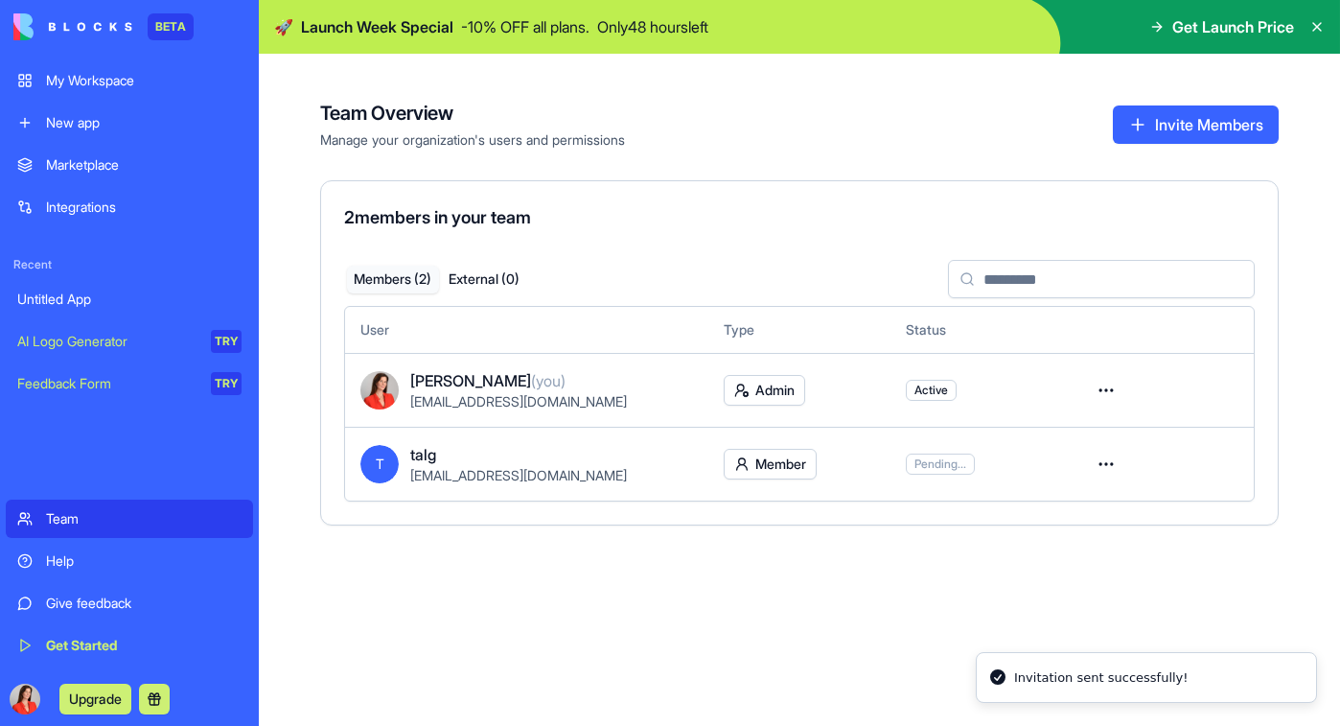
click at [90, 28] on img at bounding box center [72, 26] width 119 height 27
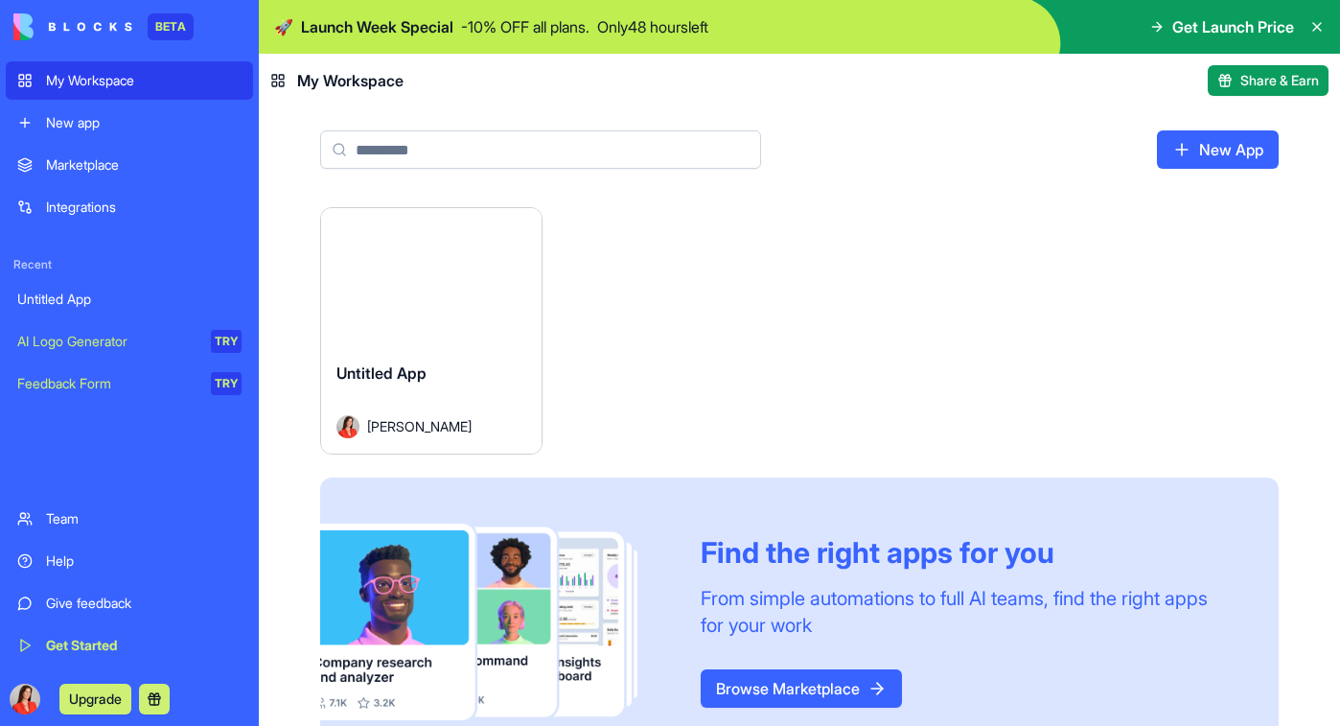
click at [81, 30] on img at bounding box center [72, 26] width 119 height 27
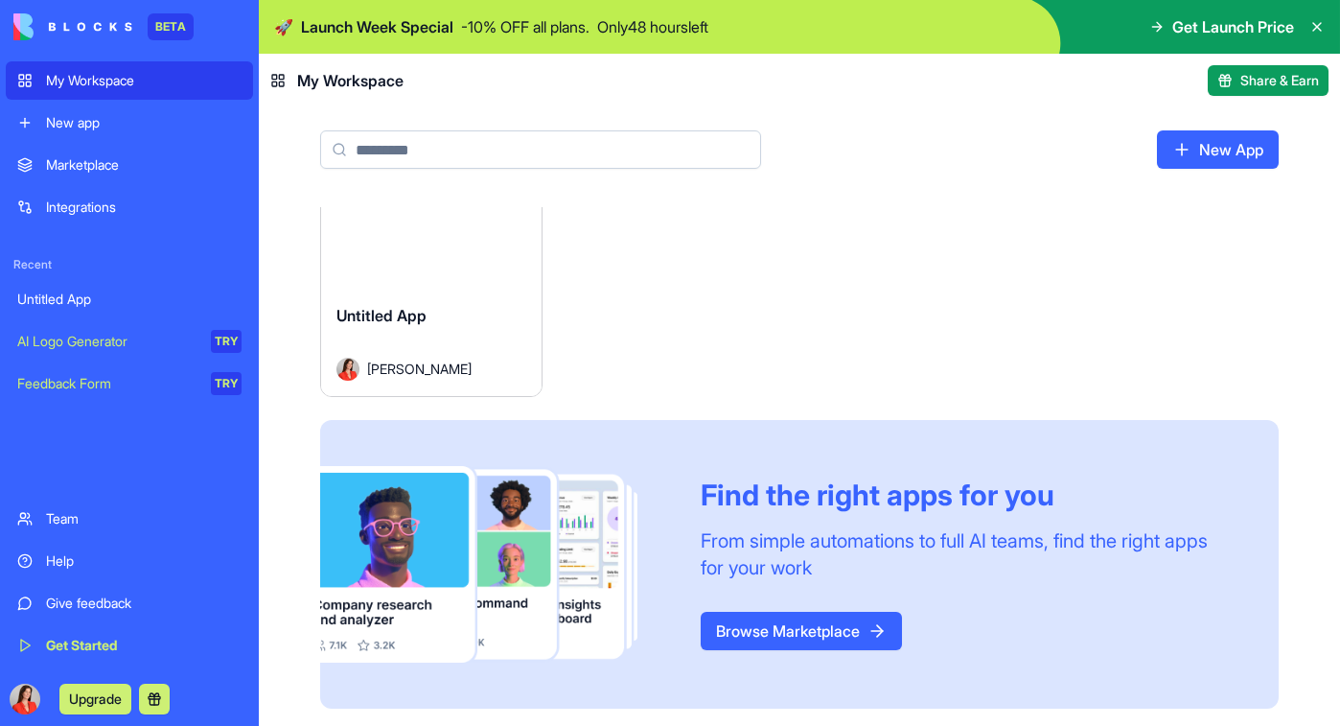
click at [64, 520] on div "Team" at bounding box center [144, 518] width 196 height 19
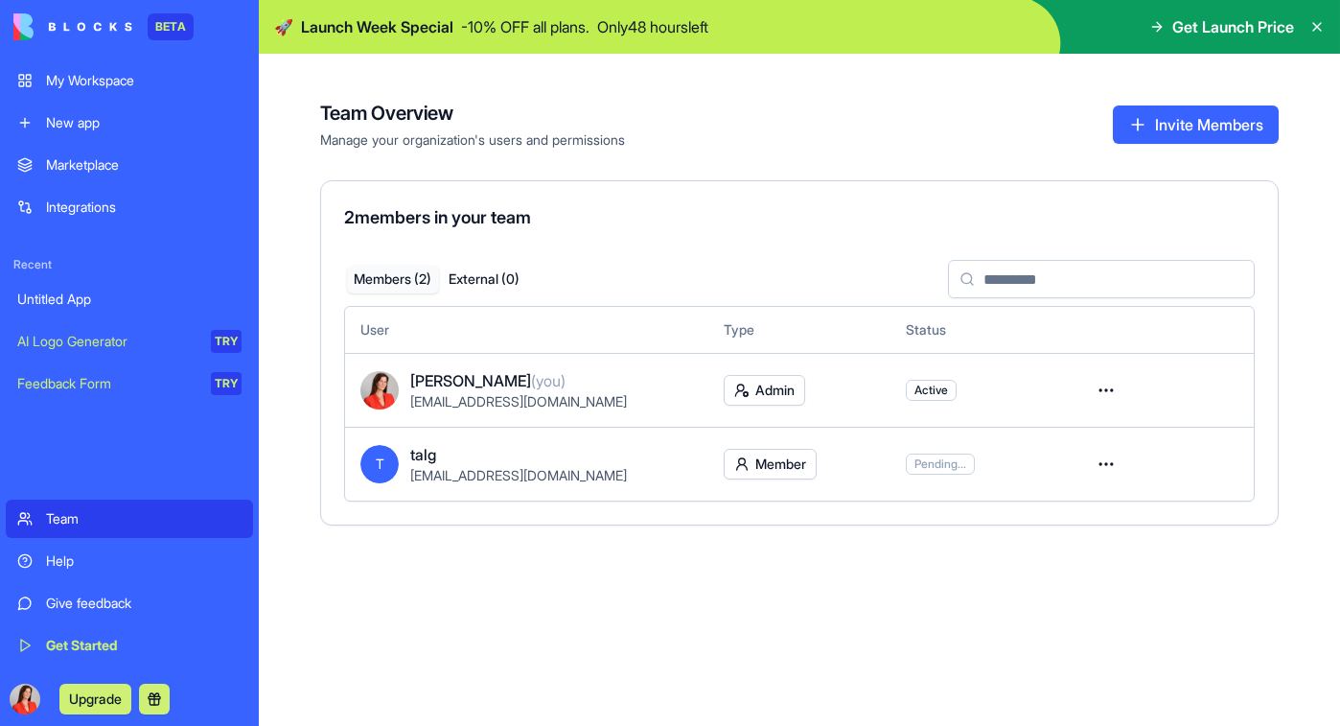
click at [137, 166] on div "Marketplace" at bounding box center [144, 164] width 196 height 19
click at [115, 128] on div "New app" at bounding box center [144, 122] width 196 height 19
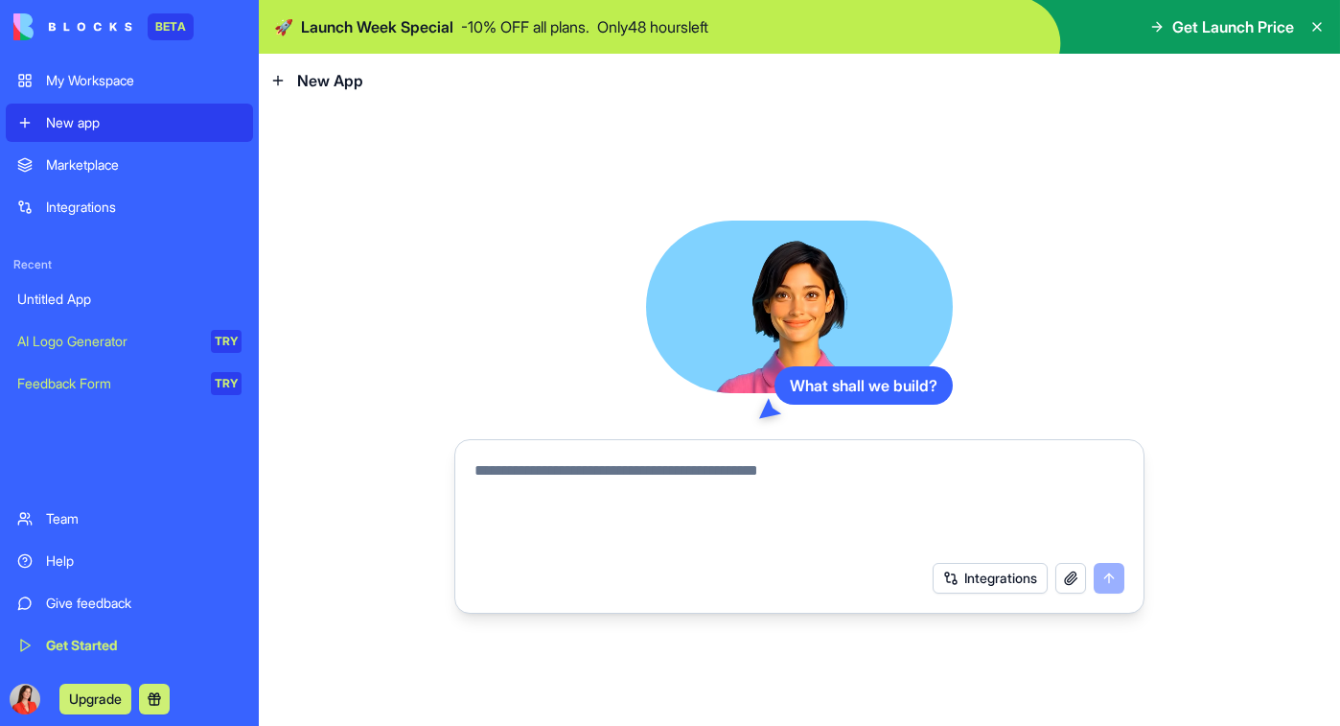
click at [134, 80] on div "My Workspace" at bounding box center [144, 80] width 196 height 19
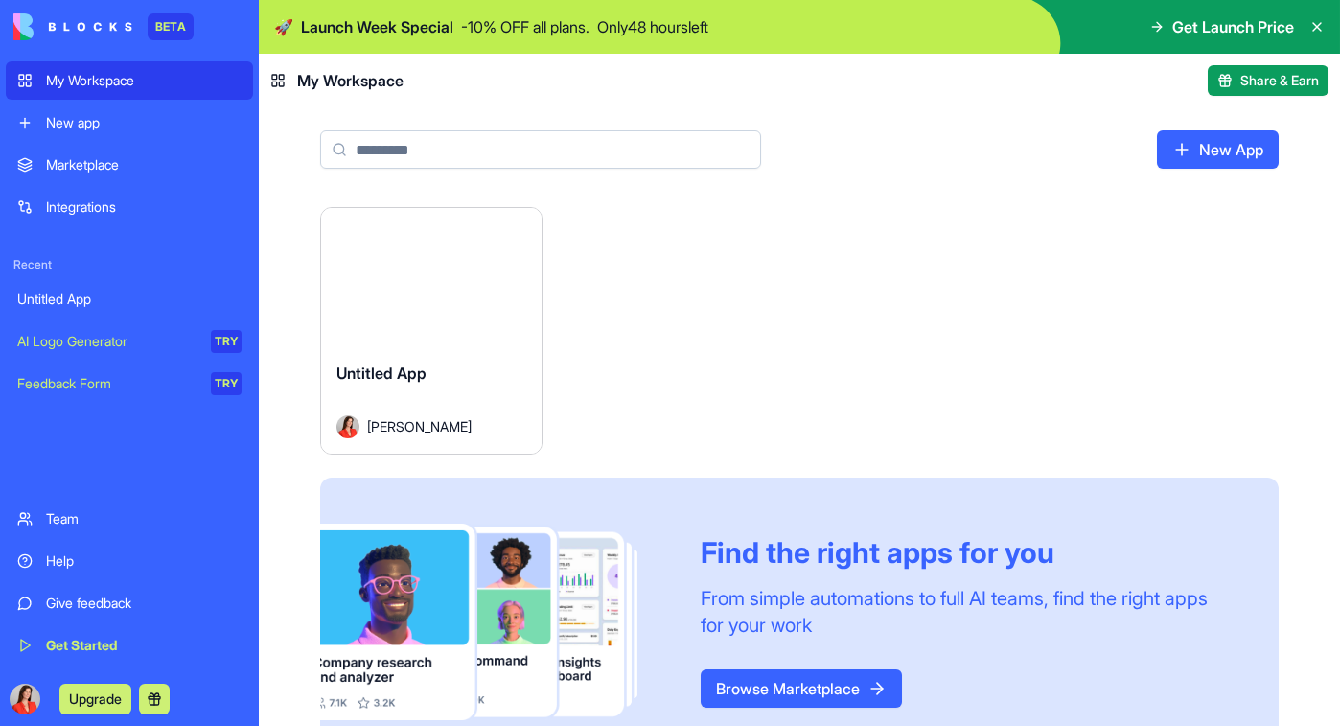
click at [1315, 19] on icon at bounding box center [1316, 26] width 15 height 15
